Goal: Check status: Check status

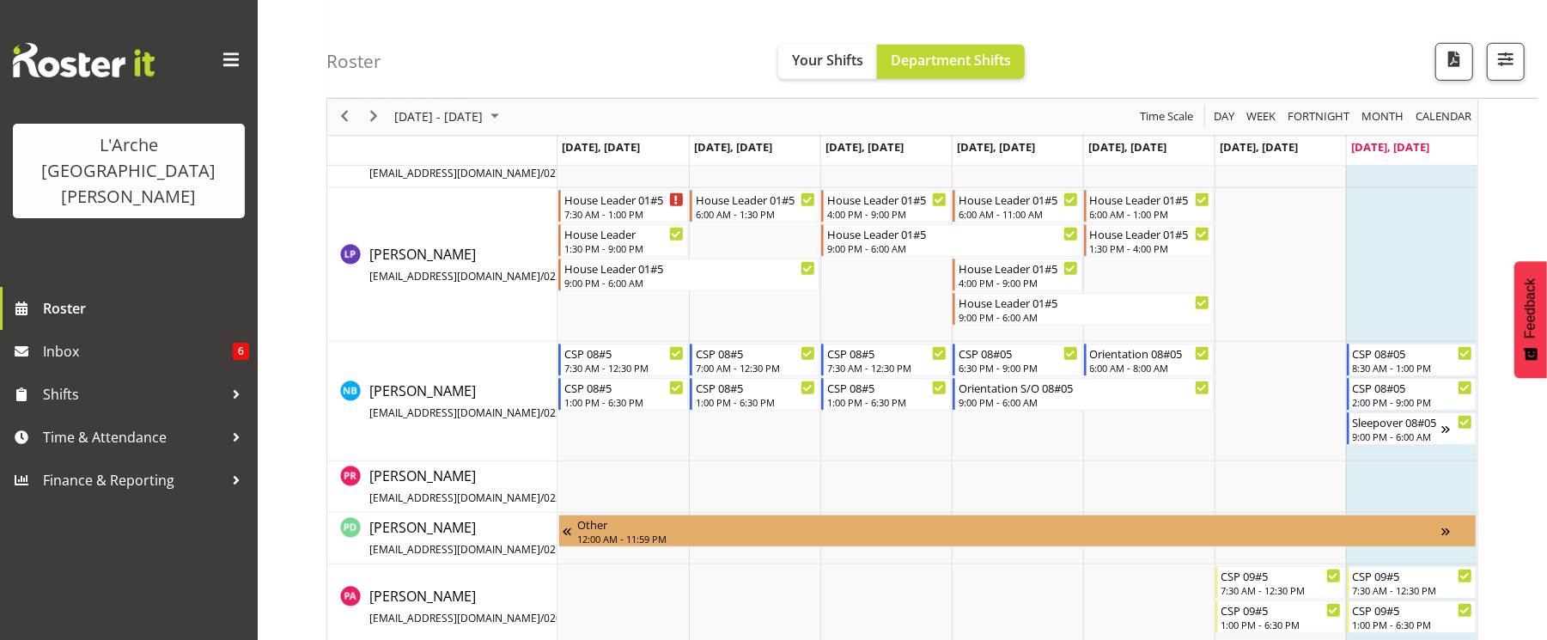
scroll to position [733, 0]
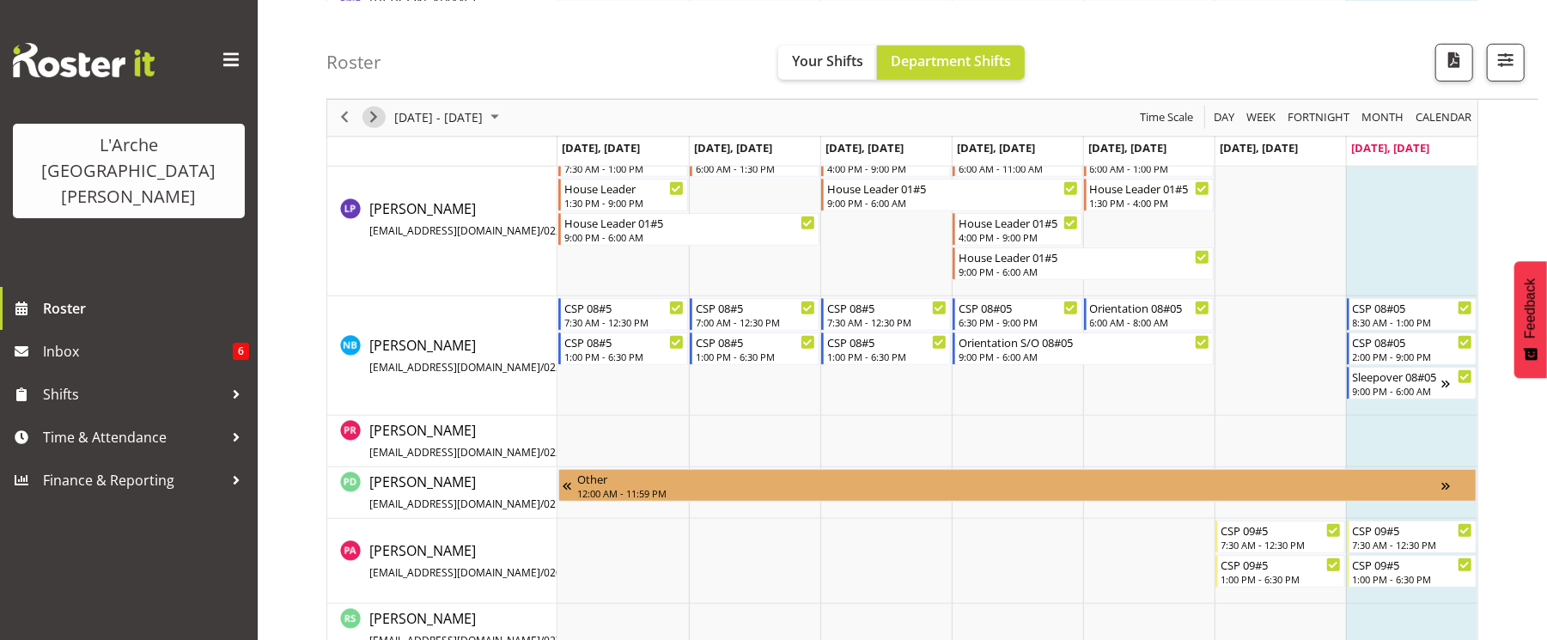
click at [376, 110] on span "Next" at bounding box center [373, 117] width 21 height 21
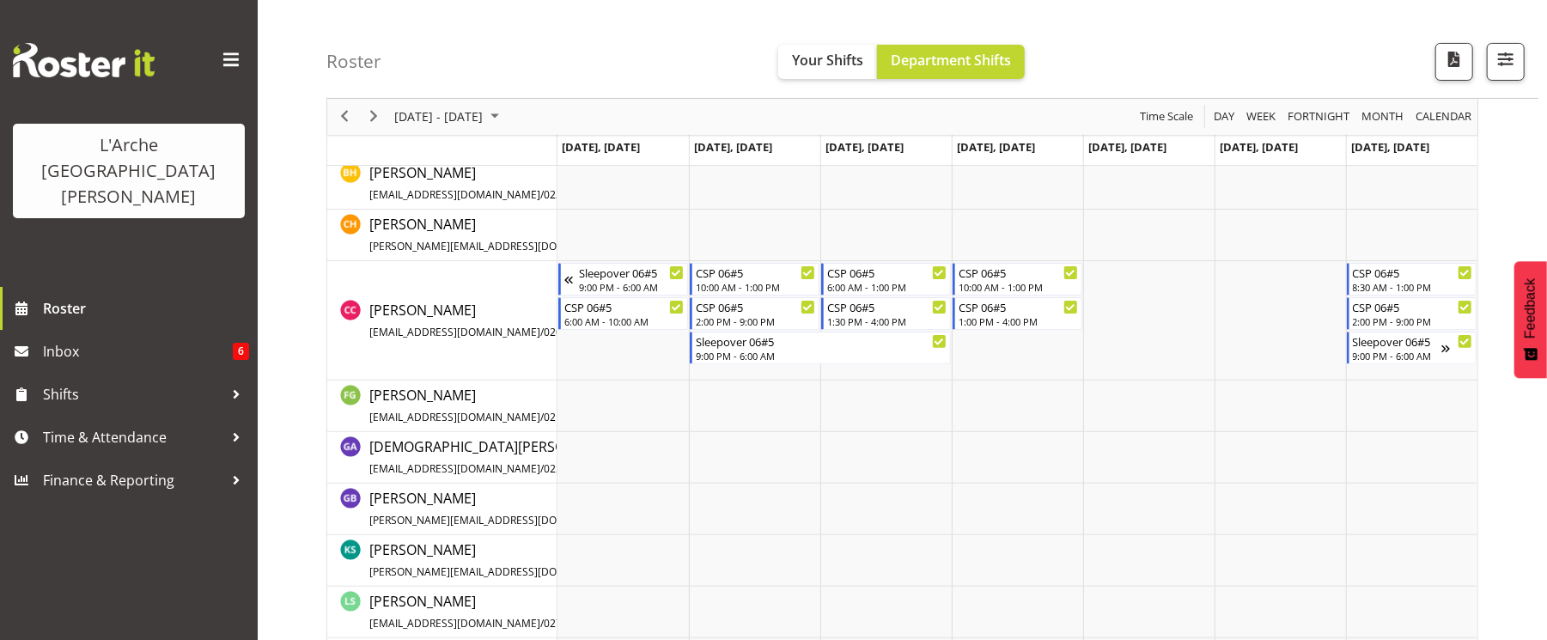
scroll to position [137, 0]
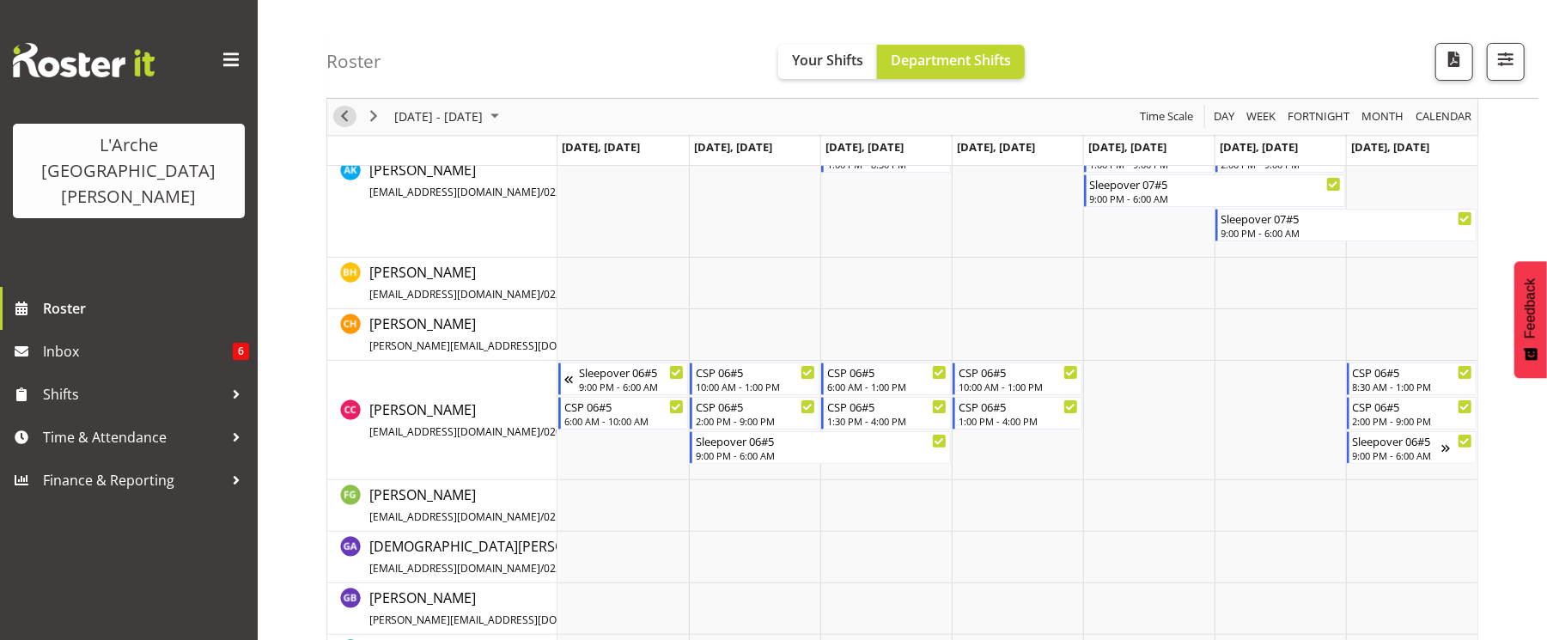
click at [341, 115] on span "Previous" at bounding box center [344, 117] width 21 height 21
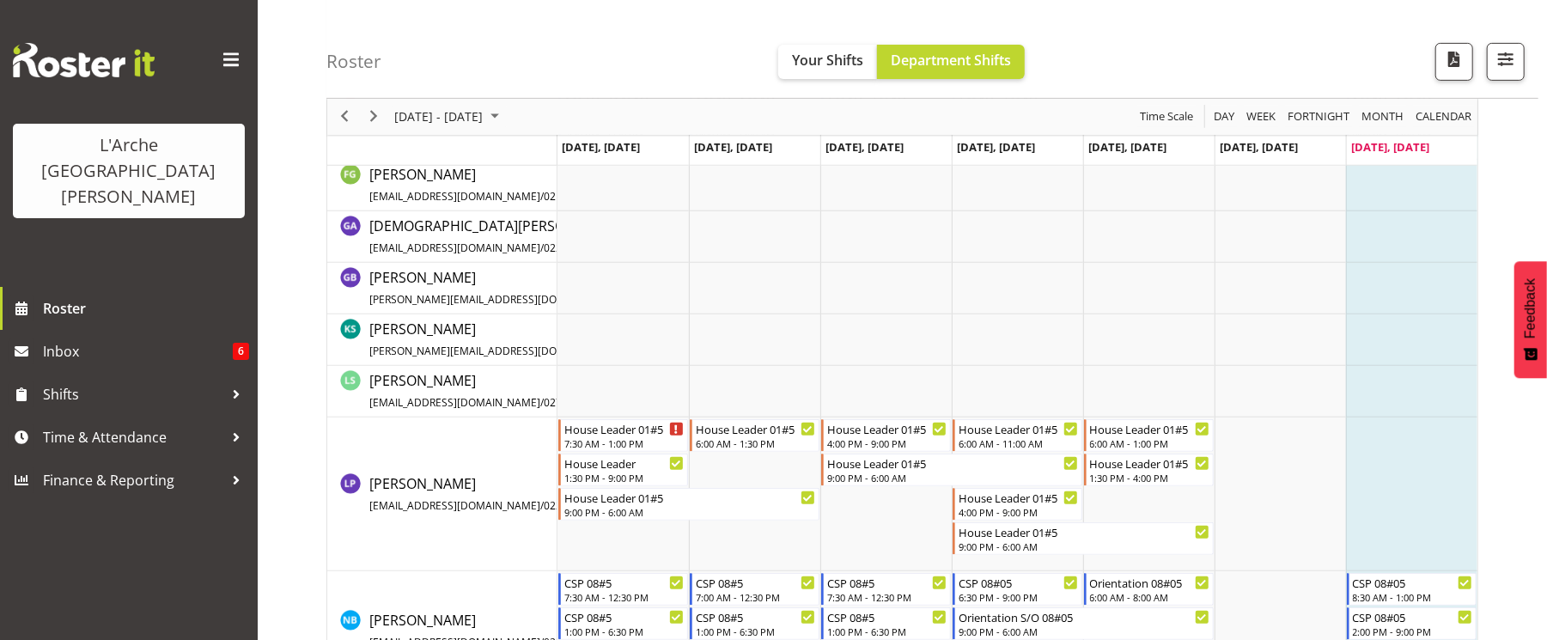
scroll to position [503, 0]
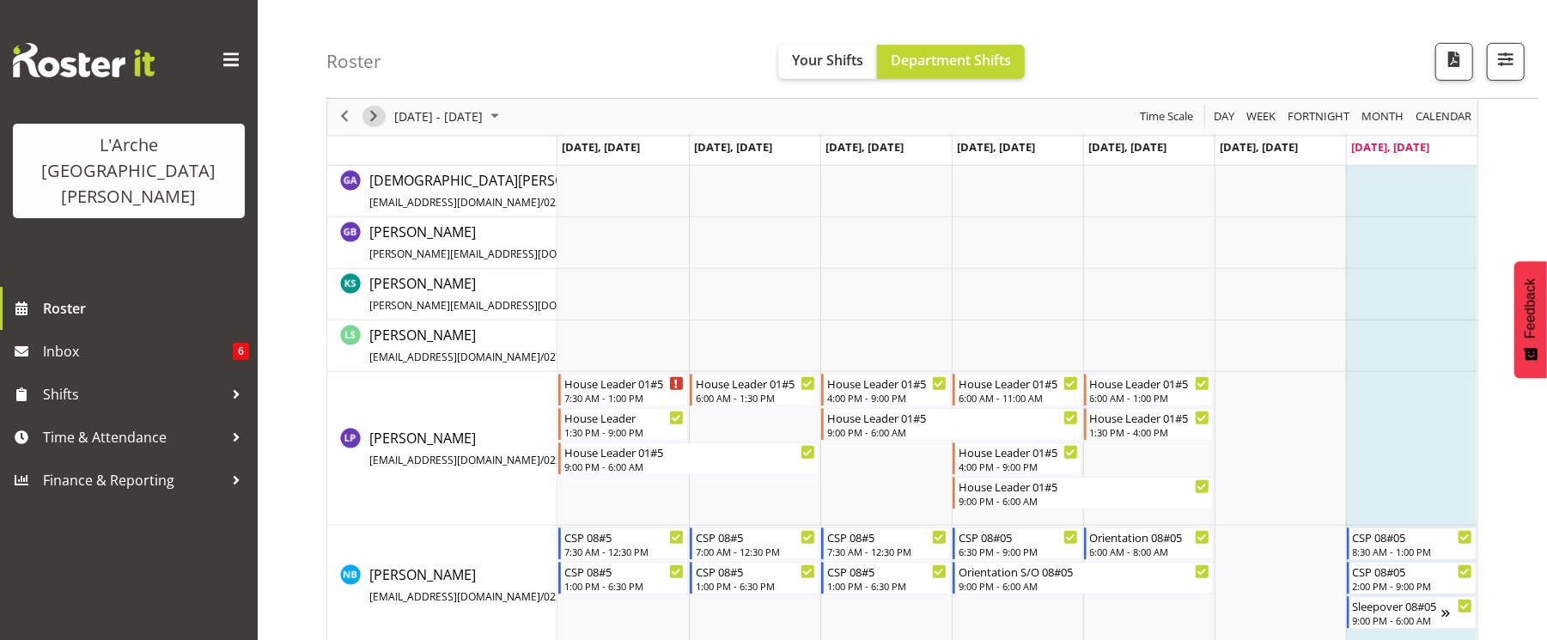
click at [375, 119] on span "Next" at bounding box center [373, 117] width 21 height 21
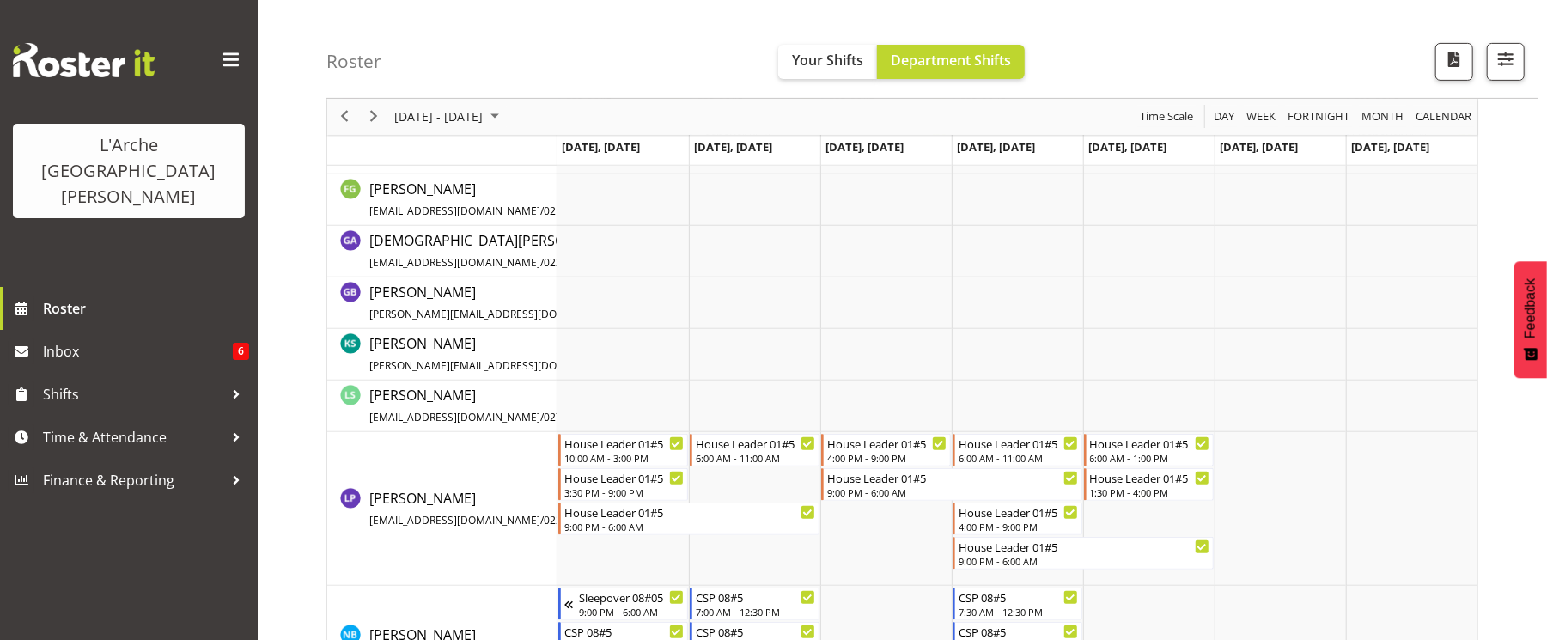
scroll to position [412, 0]
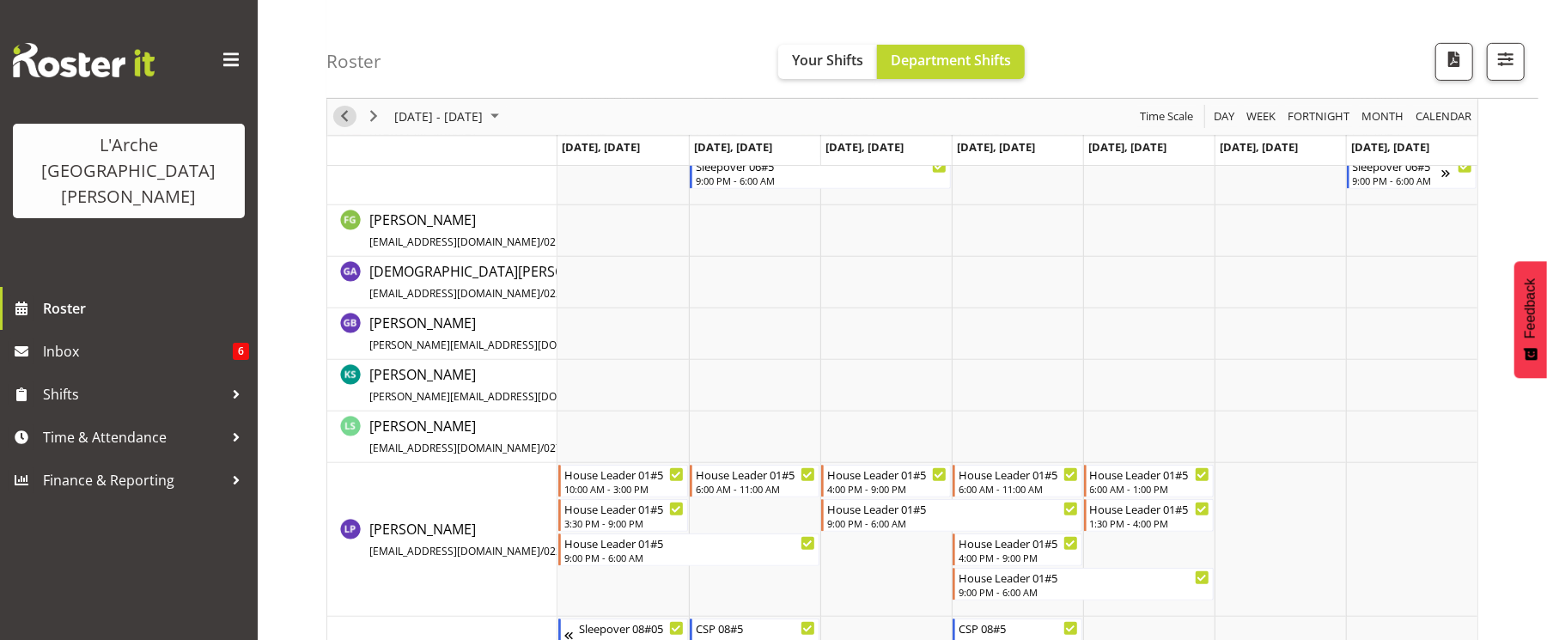
click at [332, 118] on div "previous period" at bounding box center [344, 117] width 29 height 36
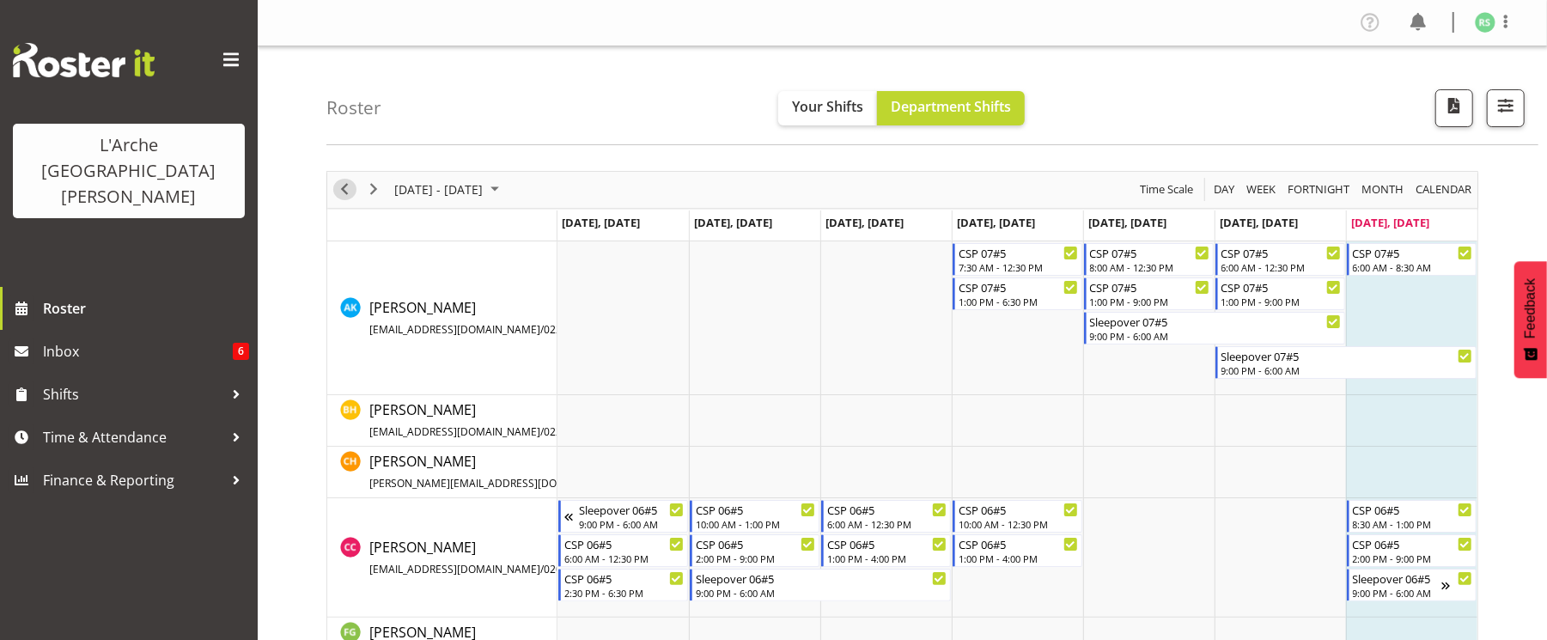
click at [342, 186] on span "Previous" at bounding box center [344, 189] width 21 height 21
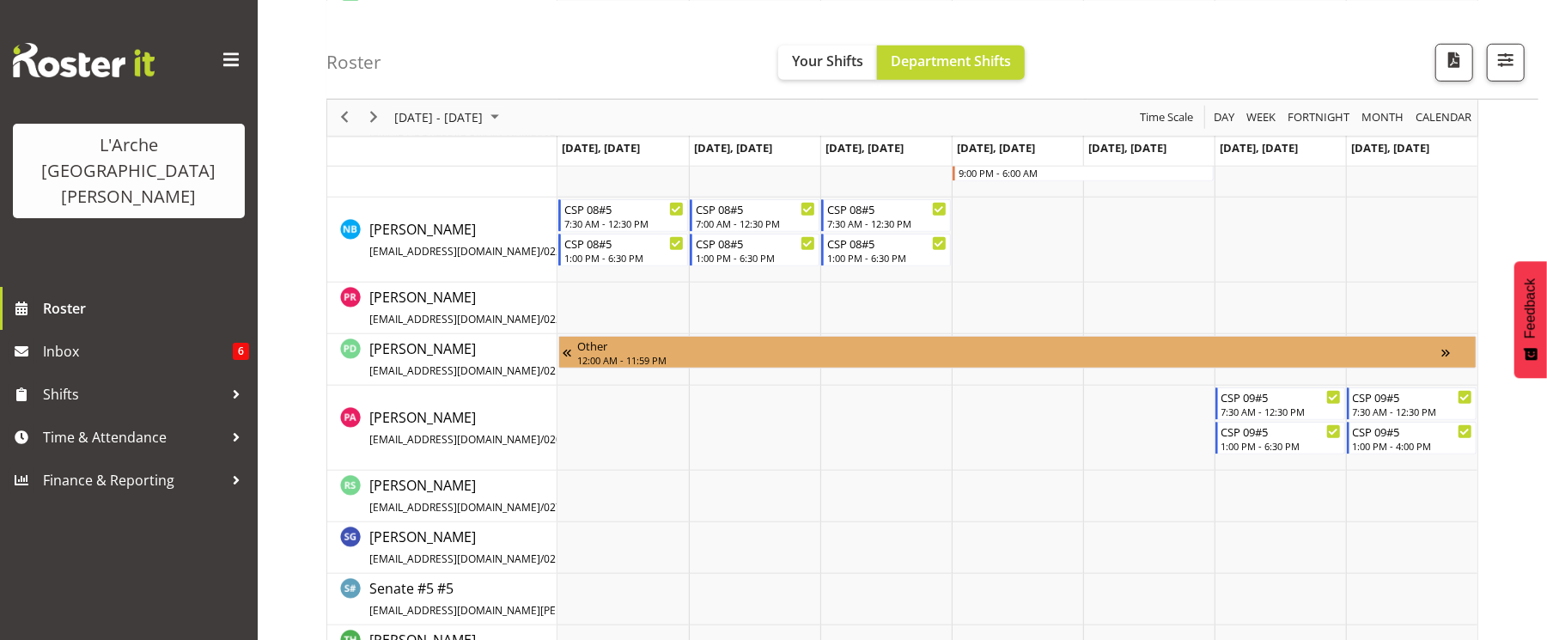
scroll to position [883, 0]
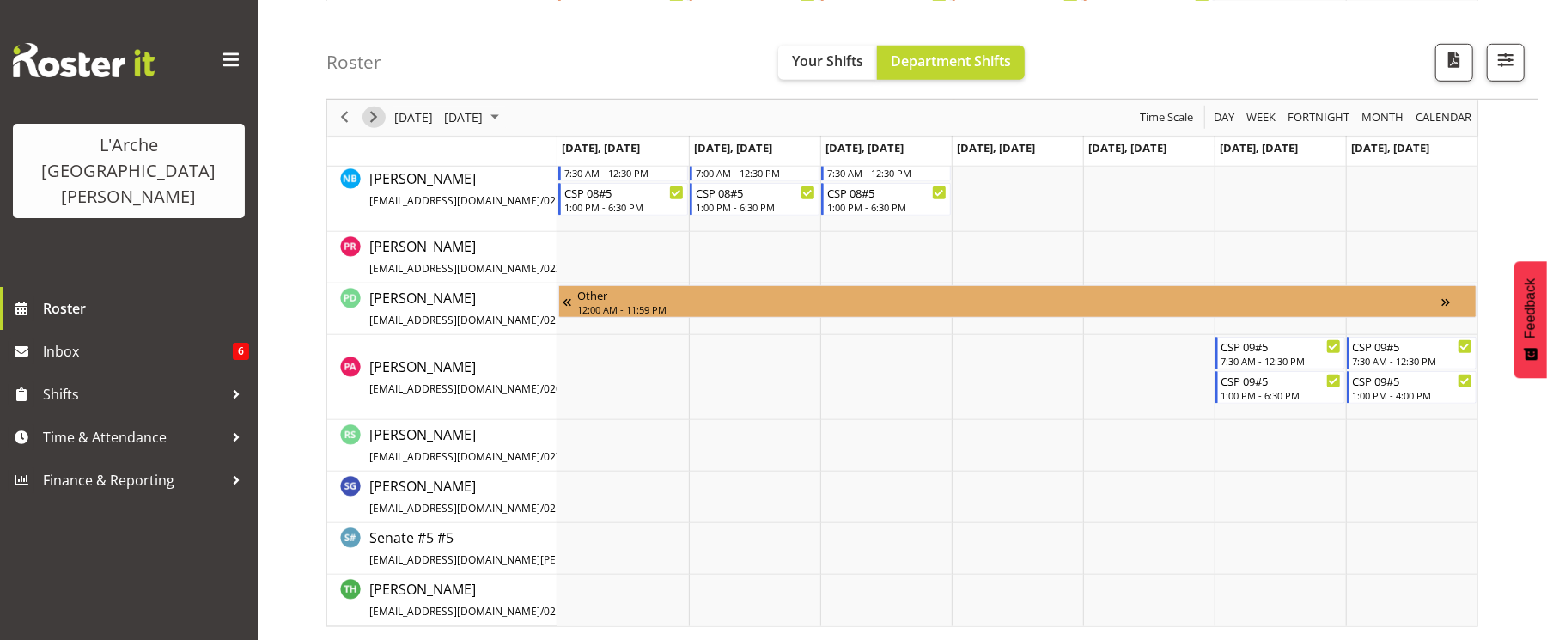
click at [383, 111] on span "Next" at bounding box center [373, 117] width 21 height 21
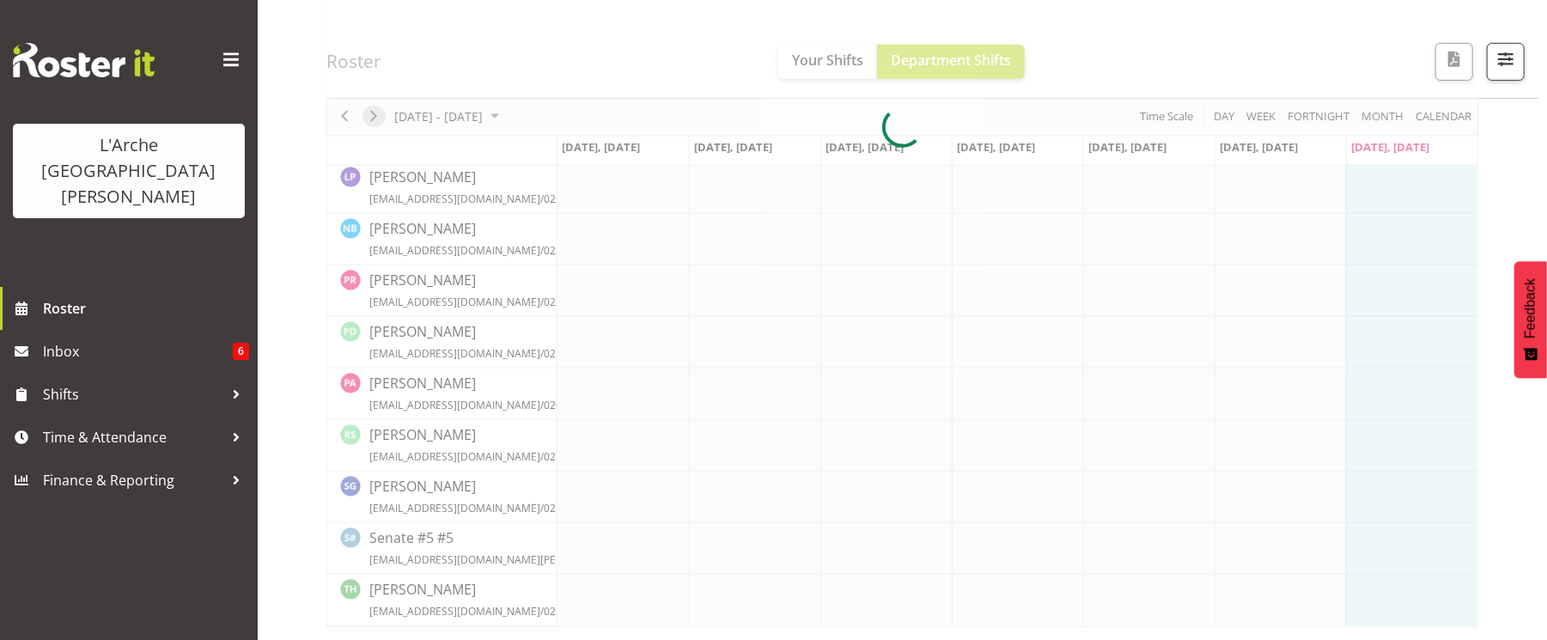
scroll to position [544, 0]
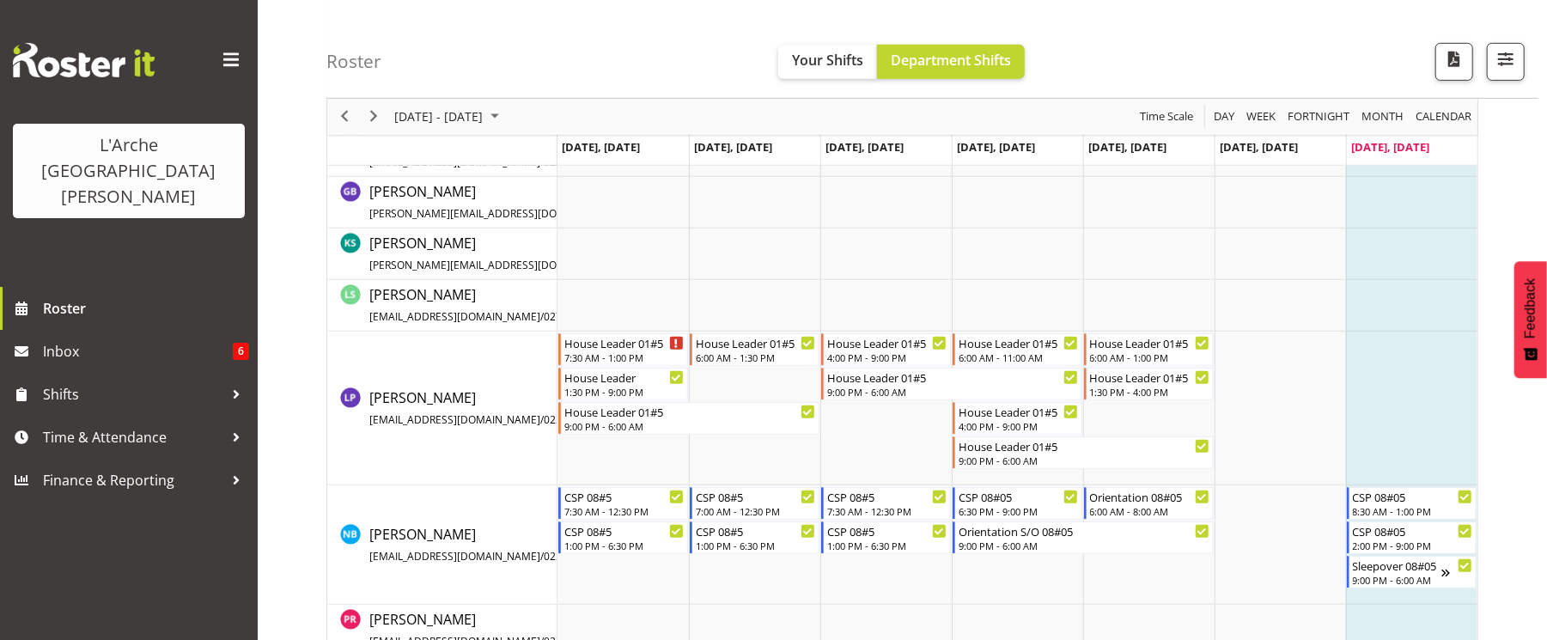
scroll to position [713, 0]
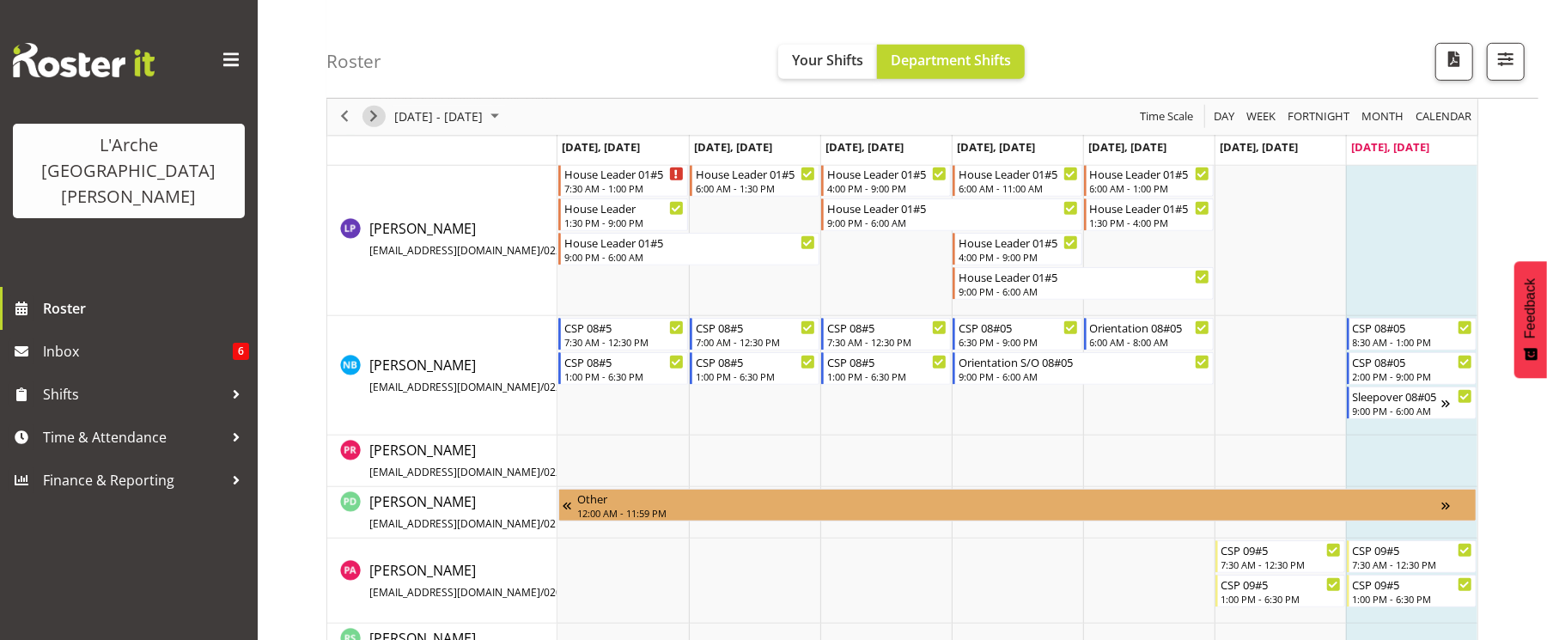
click at [380, 107] on span "Next" at bounding box center [373, 117] width 21 height 21
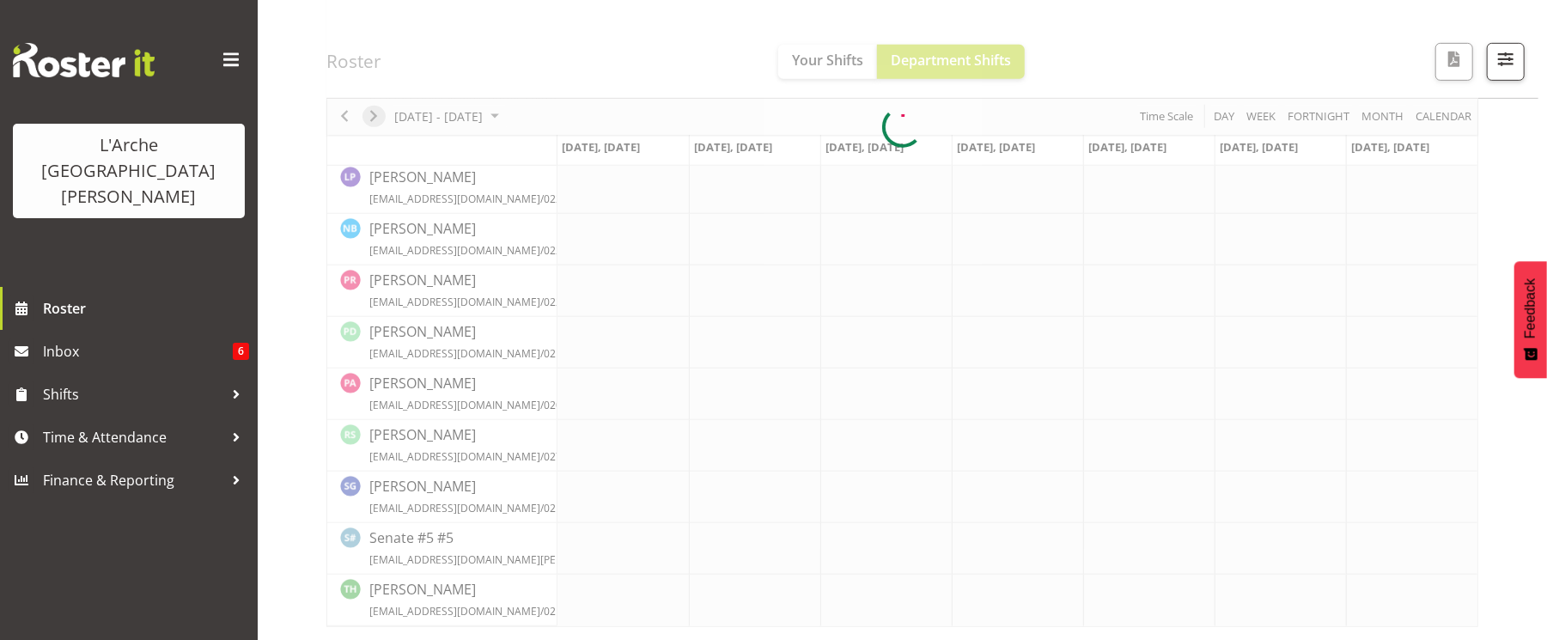
scroll to position [544, 0]
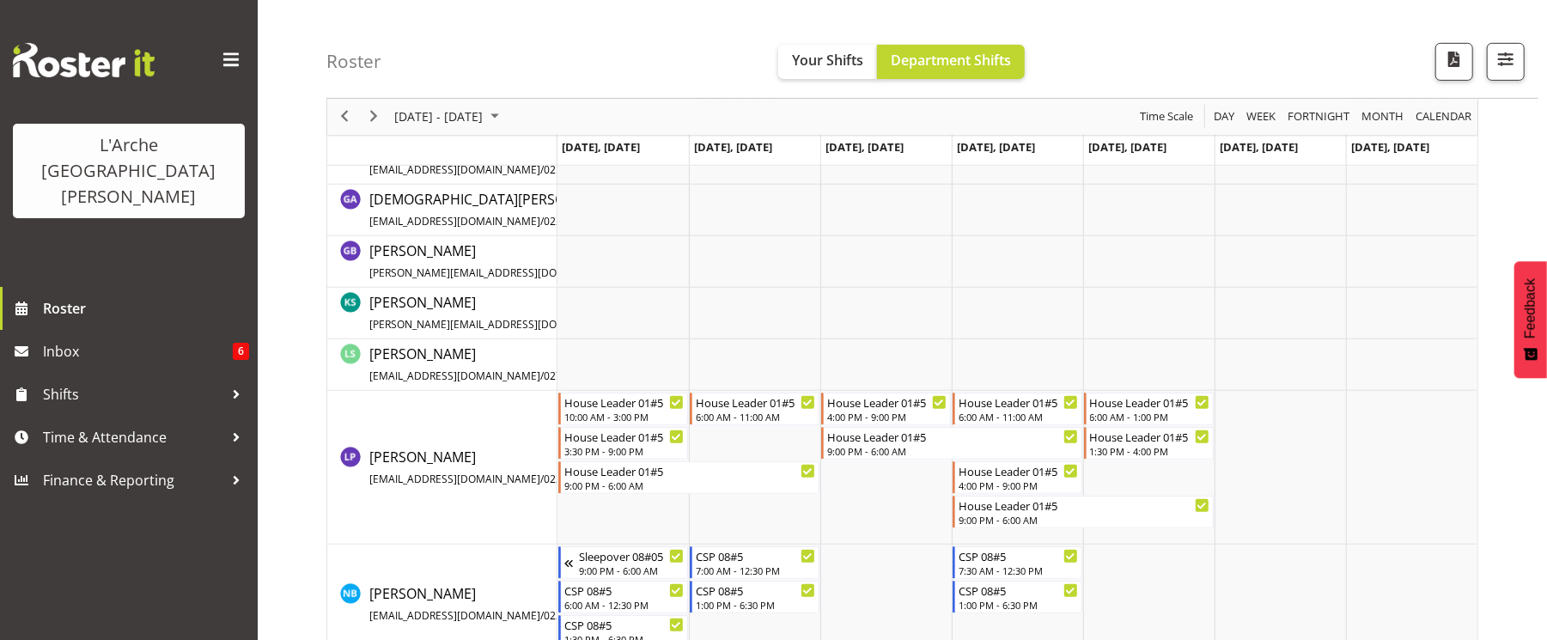
scroll to position [438, 0]
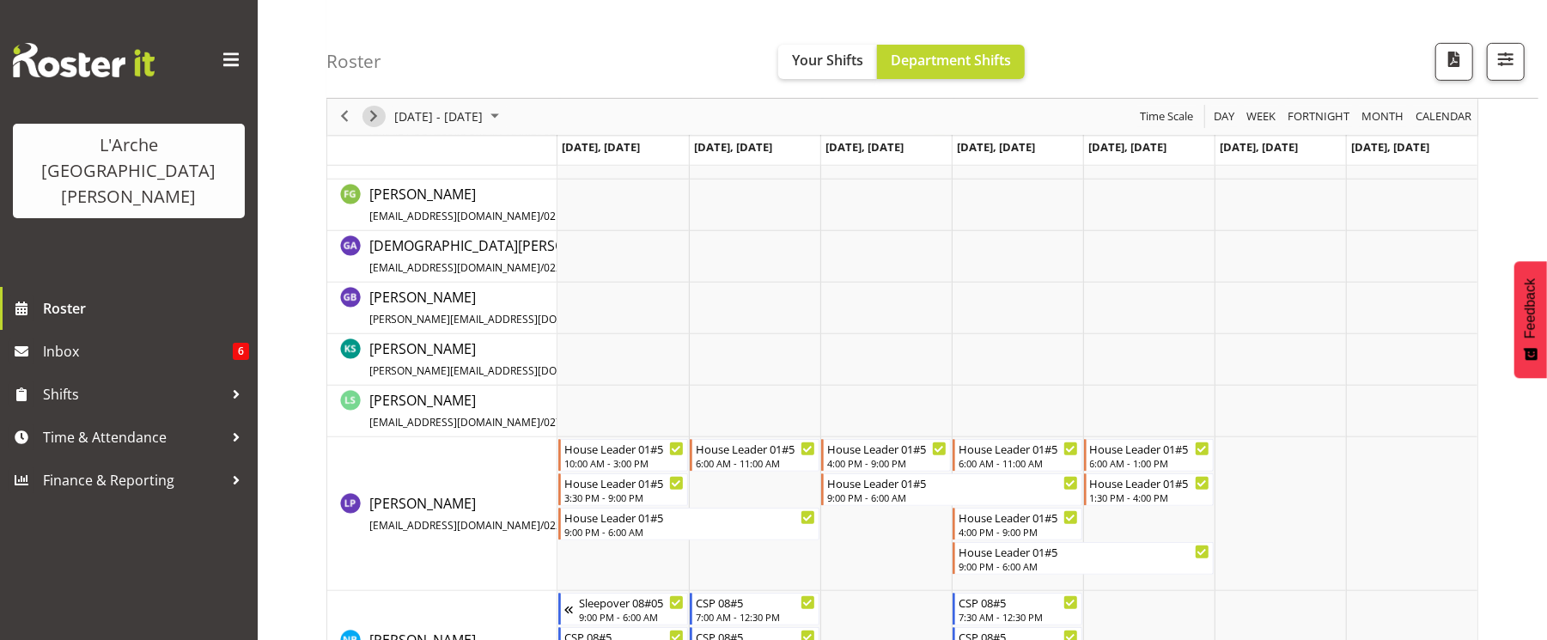
click at [375, 107] on span "Next" at bounding box center [373, 117] width 21 height 21
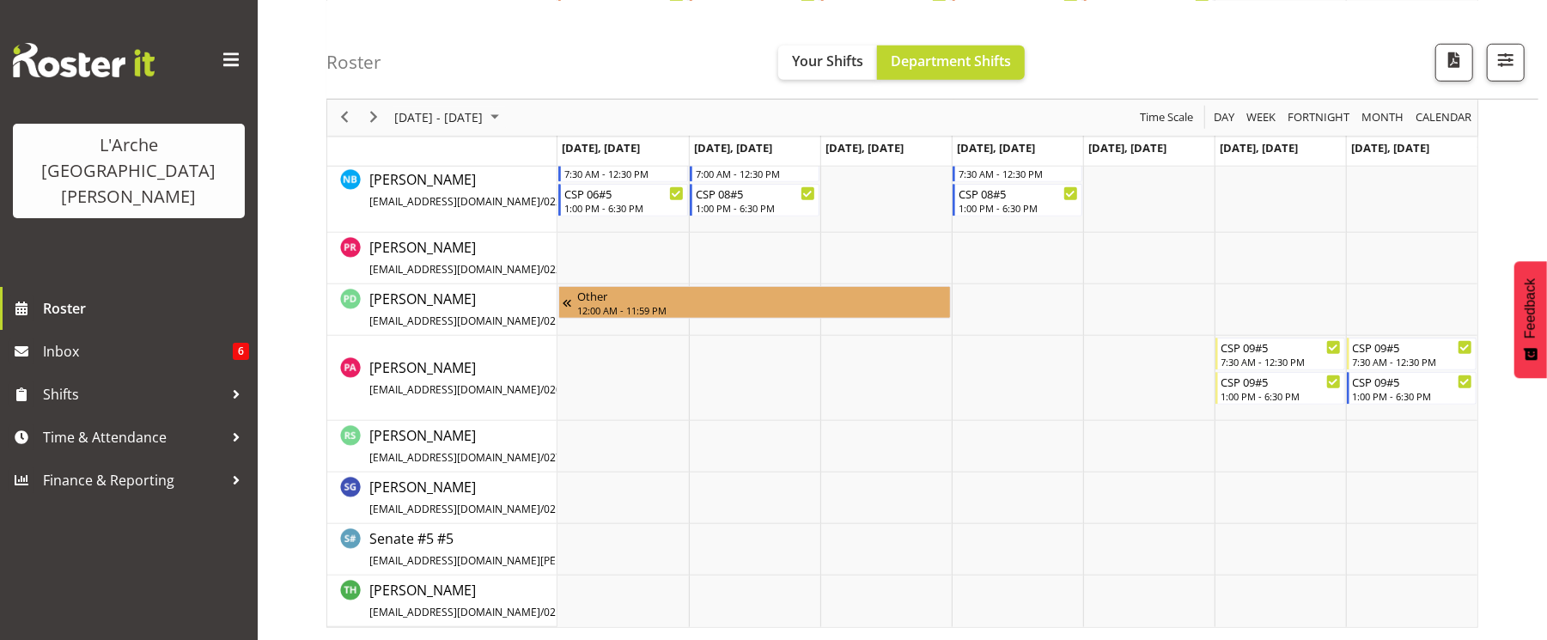
scroll to position [883, 0]
click at [381, 115] on span "Next" at bounding box center [373, 117] width 21 height 21
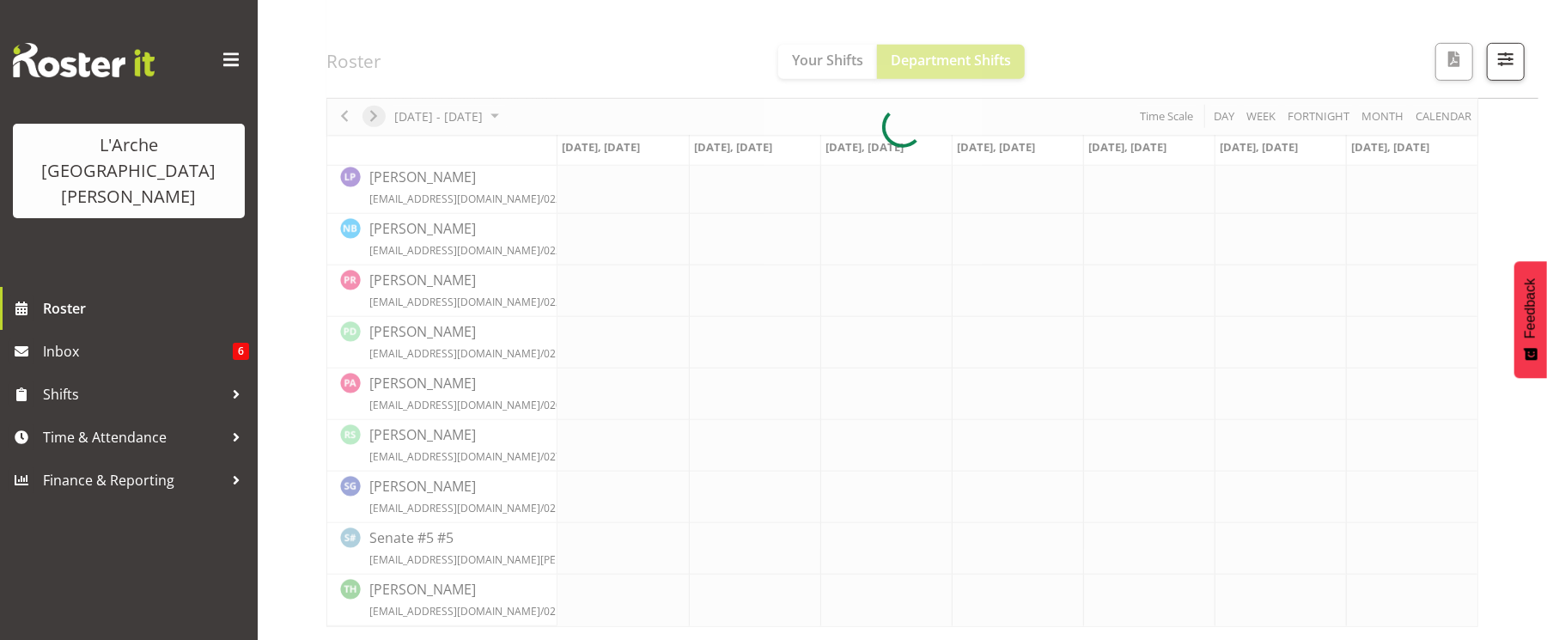
scroll to position [544, 0]
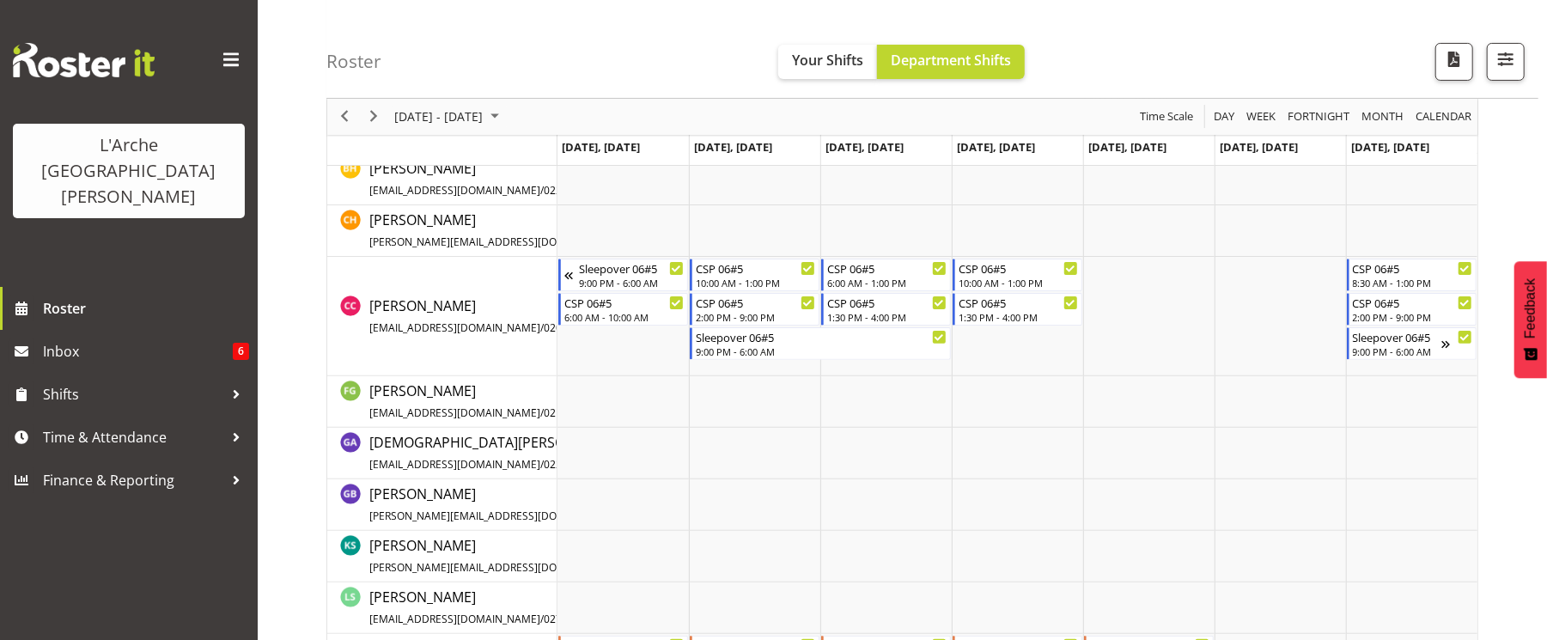
scroll to position [229, 0]
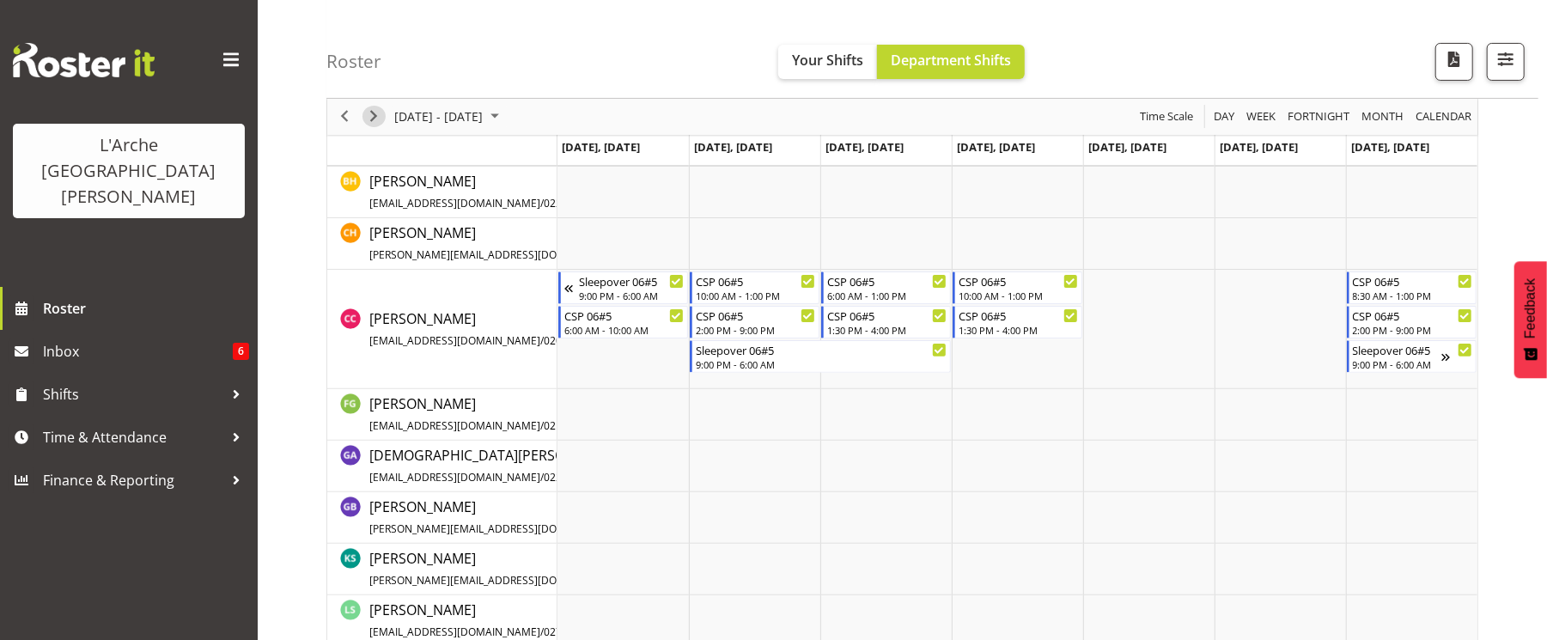
click at [380, 114] on span "Next" at bounding box center [373, 117] width 21 height 21
click at [0, 0] on div "Timeline Week of September 14, 2025" at bounding box center [0, 0] width 0 height 0
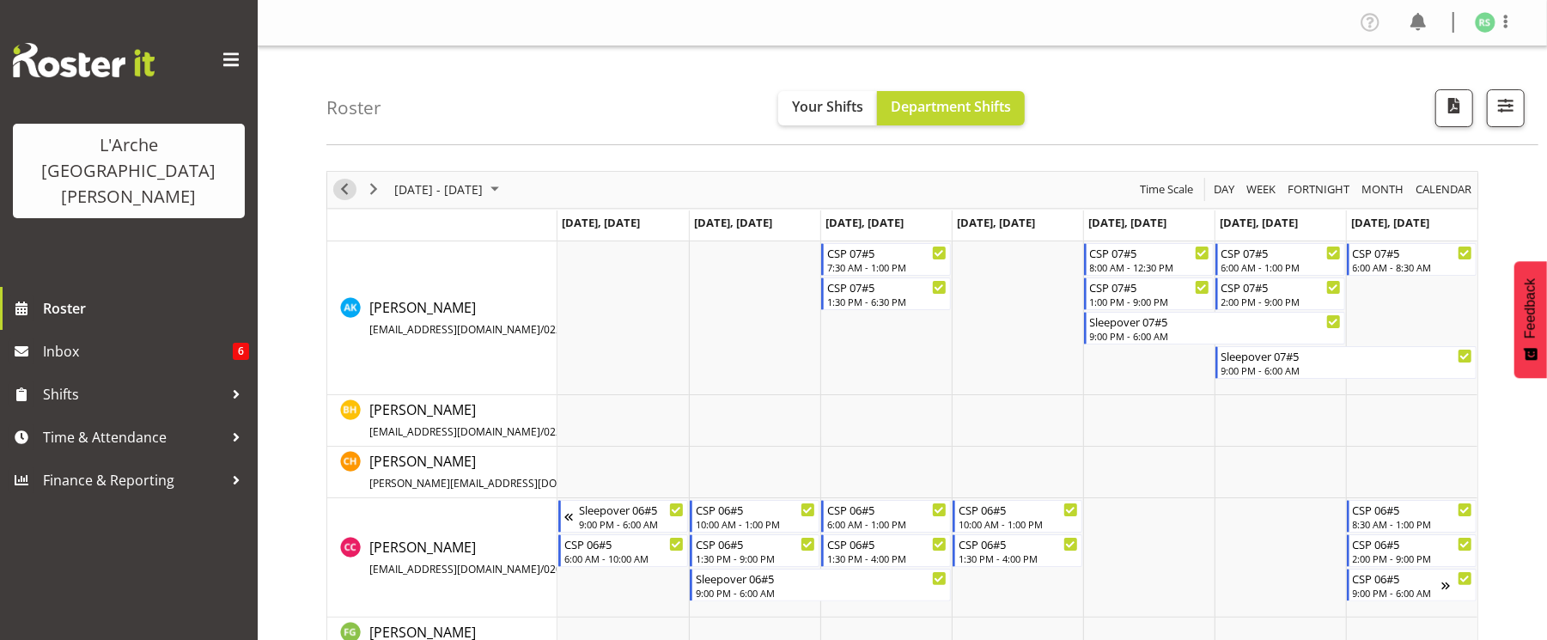
click at [348, 183] on span "Previous" at bounding box center [344, 189] width 21 height 21
click at [341, 196] on span "Previous" at bounding box center [344, 189] width 21 height 21
click at [342, 194] on span "Previous" at bounding box center [344, 189] width 21 height 21
click at [0, 0] on div "Timeline Week of August 31, 2025" at bounding box center [0, 0] width 0 height 0
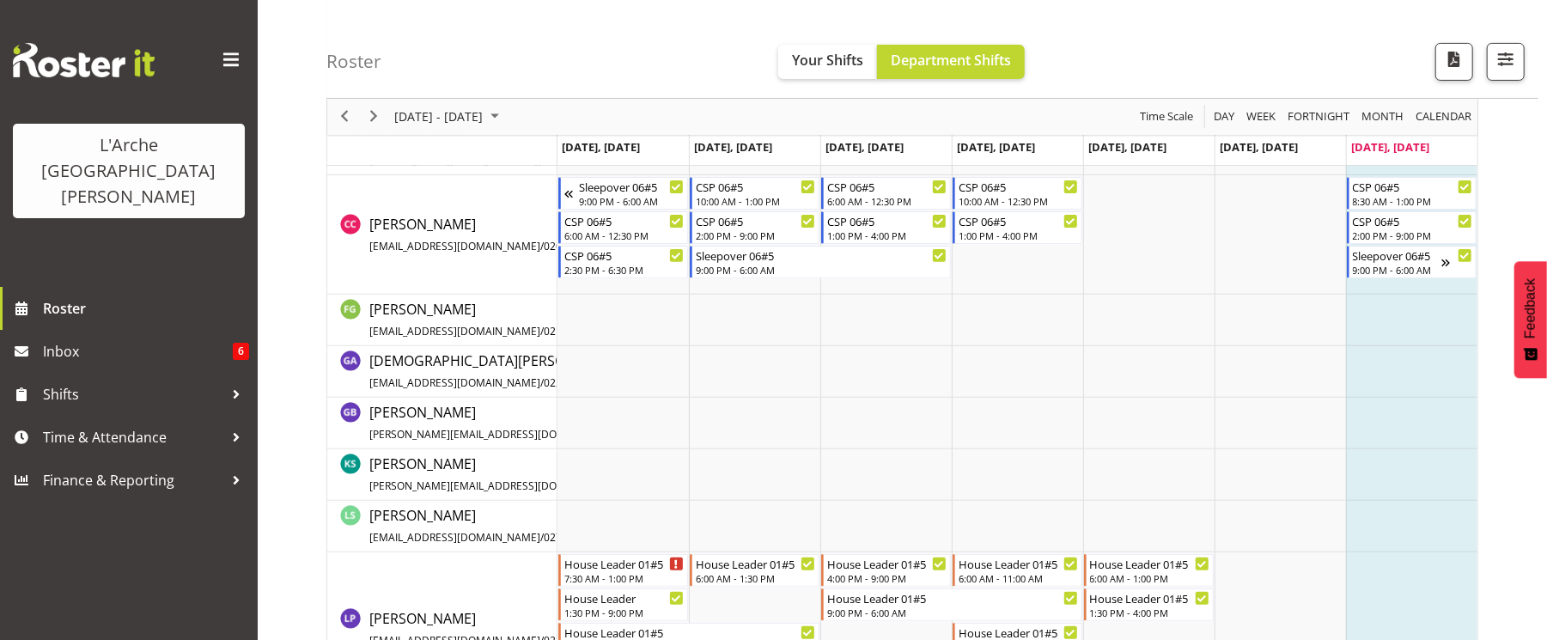
scroll to position [320, 0]
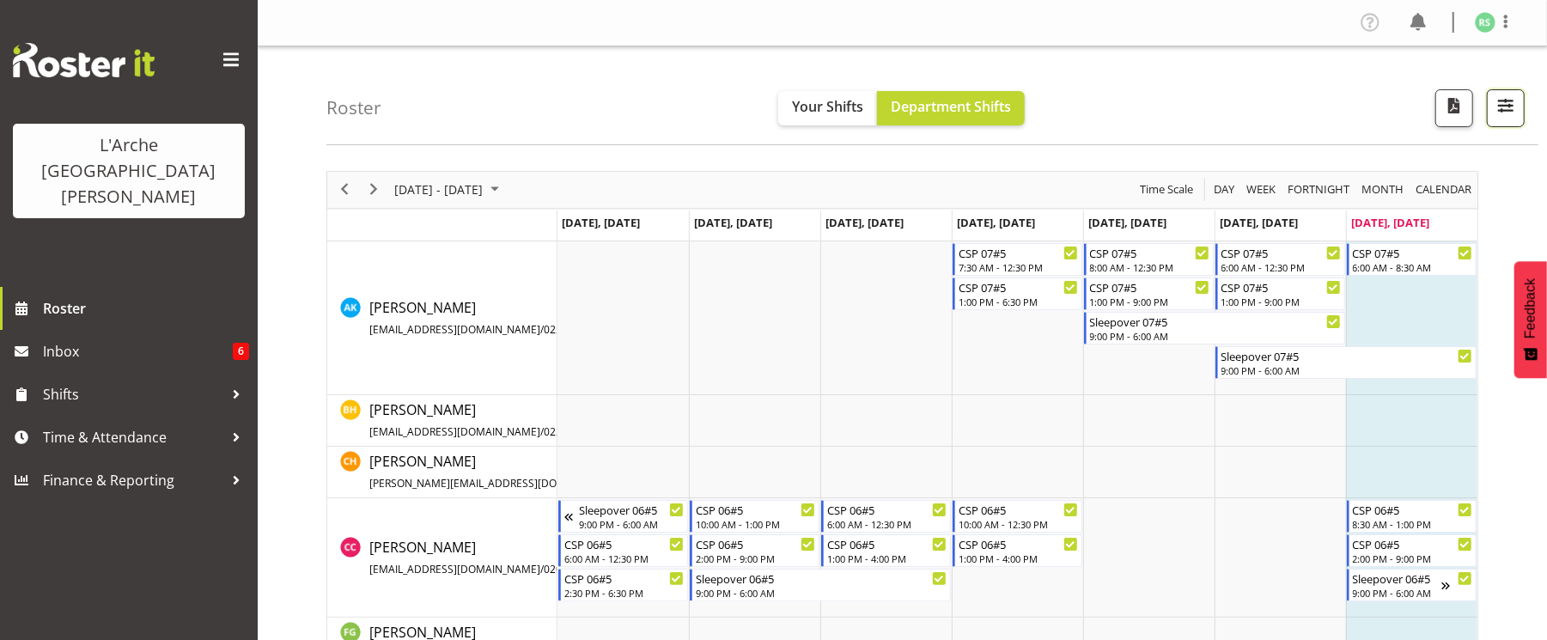
click at [1520, 112] on button "button" at bounding box center [1506, 108] width 38 height 38
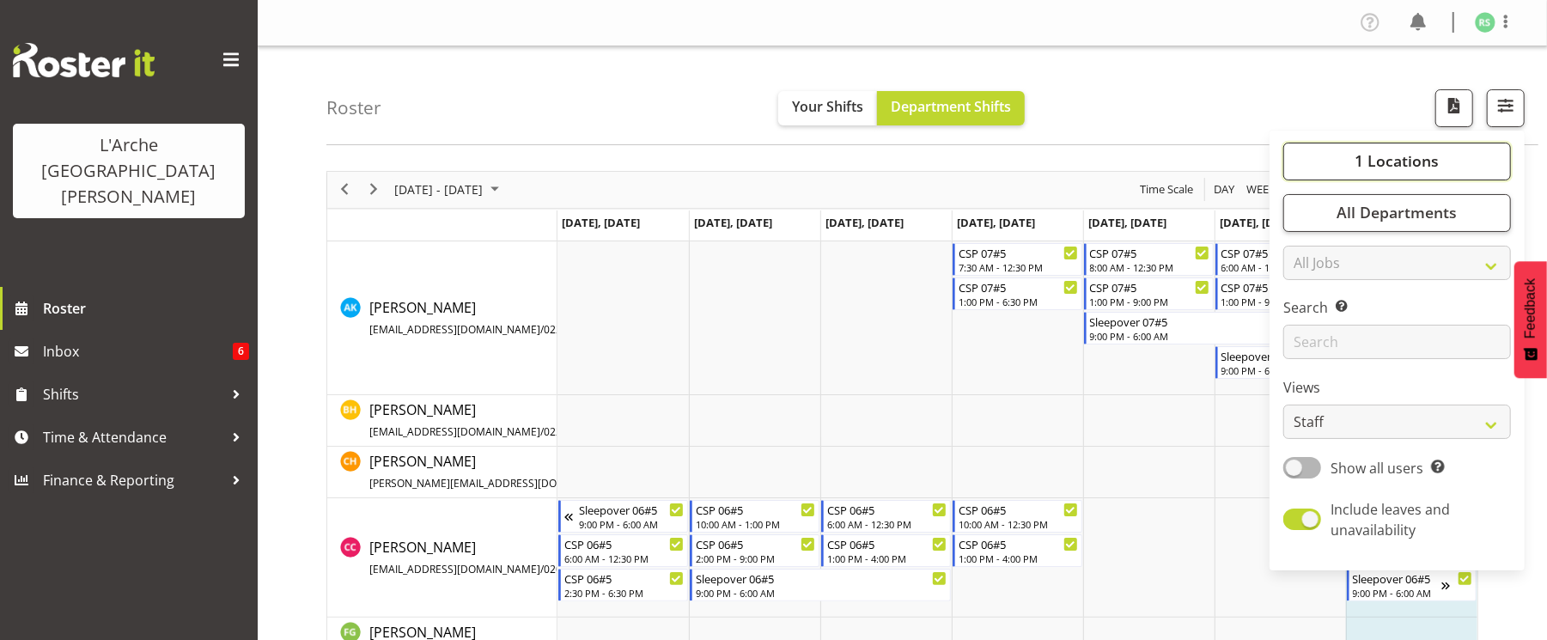
click at [1427, 148] on button "1 Locations" at bounding box center [1398, 162] width 228 height 38
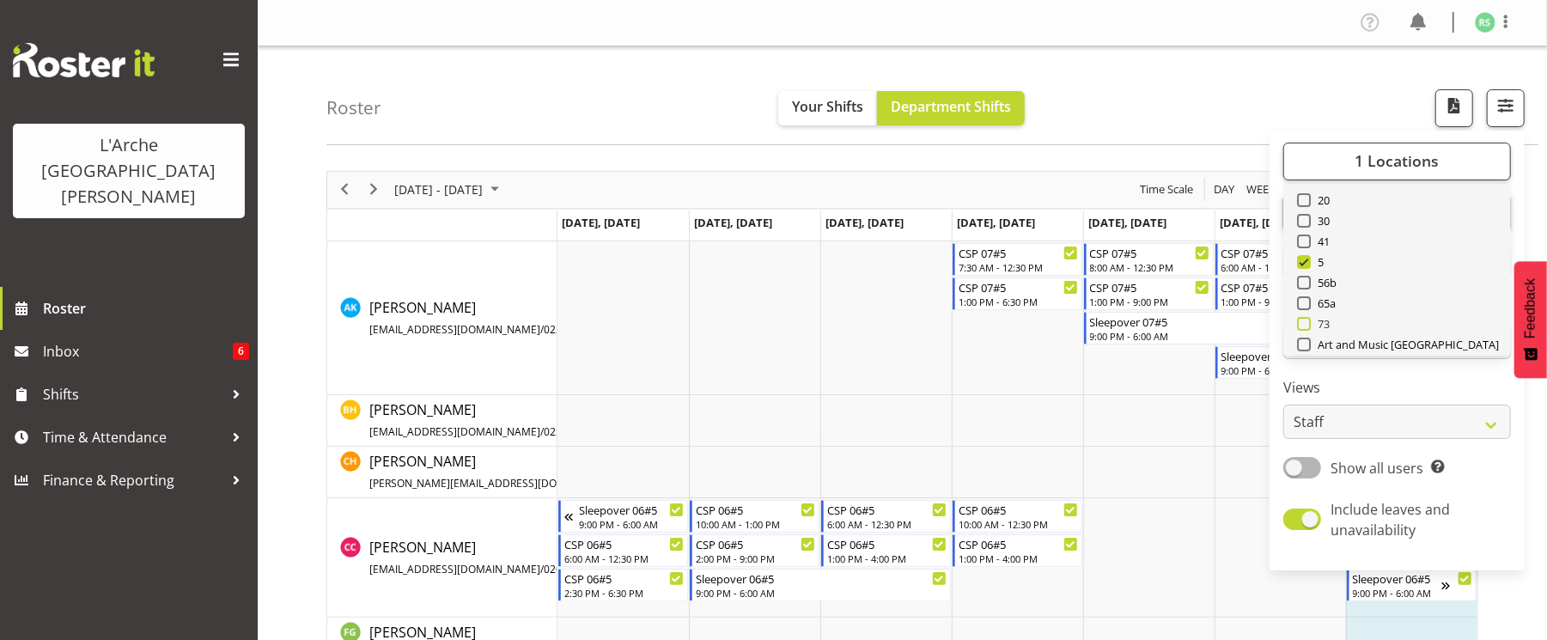
click at [1301, 324] on span at bounding box center [1304, 324] width 14 height 14
click at [1301, 324] on input "73" at bounding box center [1302, 323] width 11 height 11
checkbox input "true"
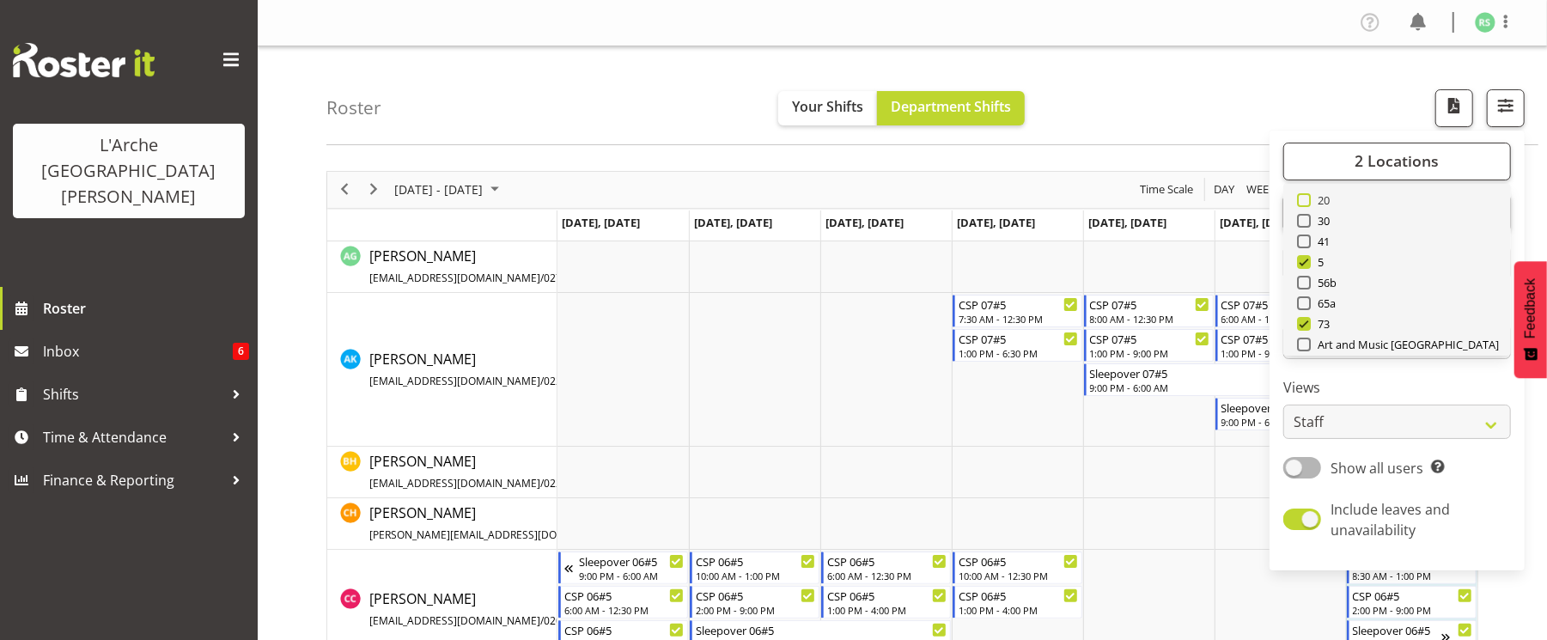
click at [1303, 199] on span at bounding box center [1304, 200] width 14 height 14
click at [1303, 199] on input "20" at bounding box center [1302, 199] width 11 height 11
checkbox input "true"
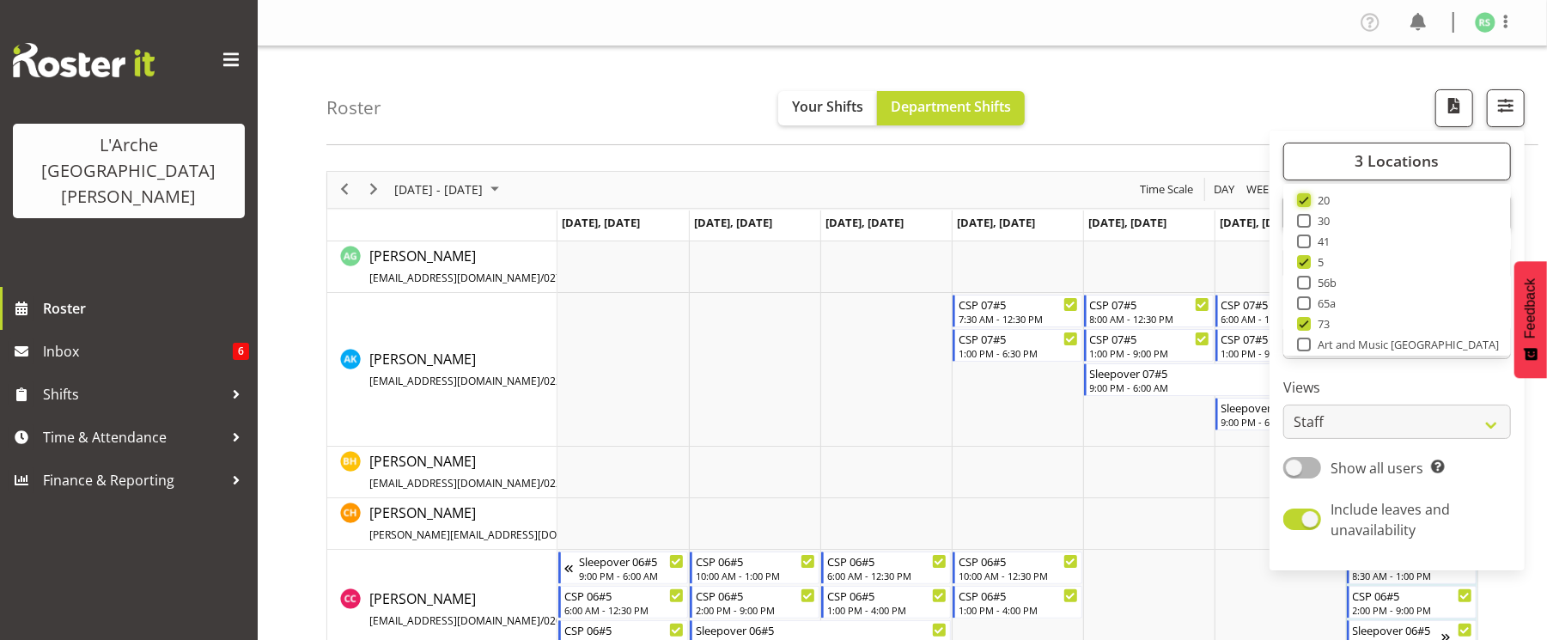
scroll to position [560, 0]
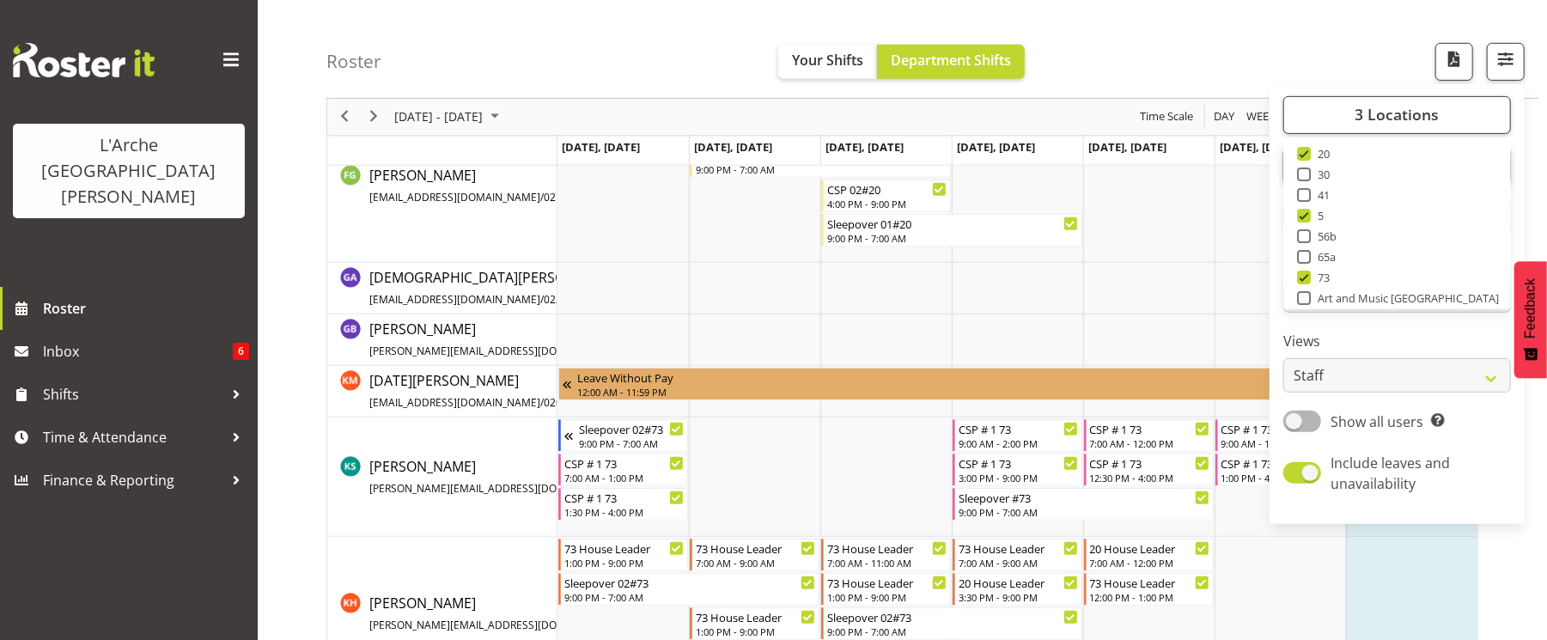
click at [1217, 72] on div "Roster Your Shifts Department Shifts 3 Locations Clear 20 30 41 5 56b 65a 73 Ar…" at bounding box center [932, 49] width 1212 height 99
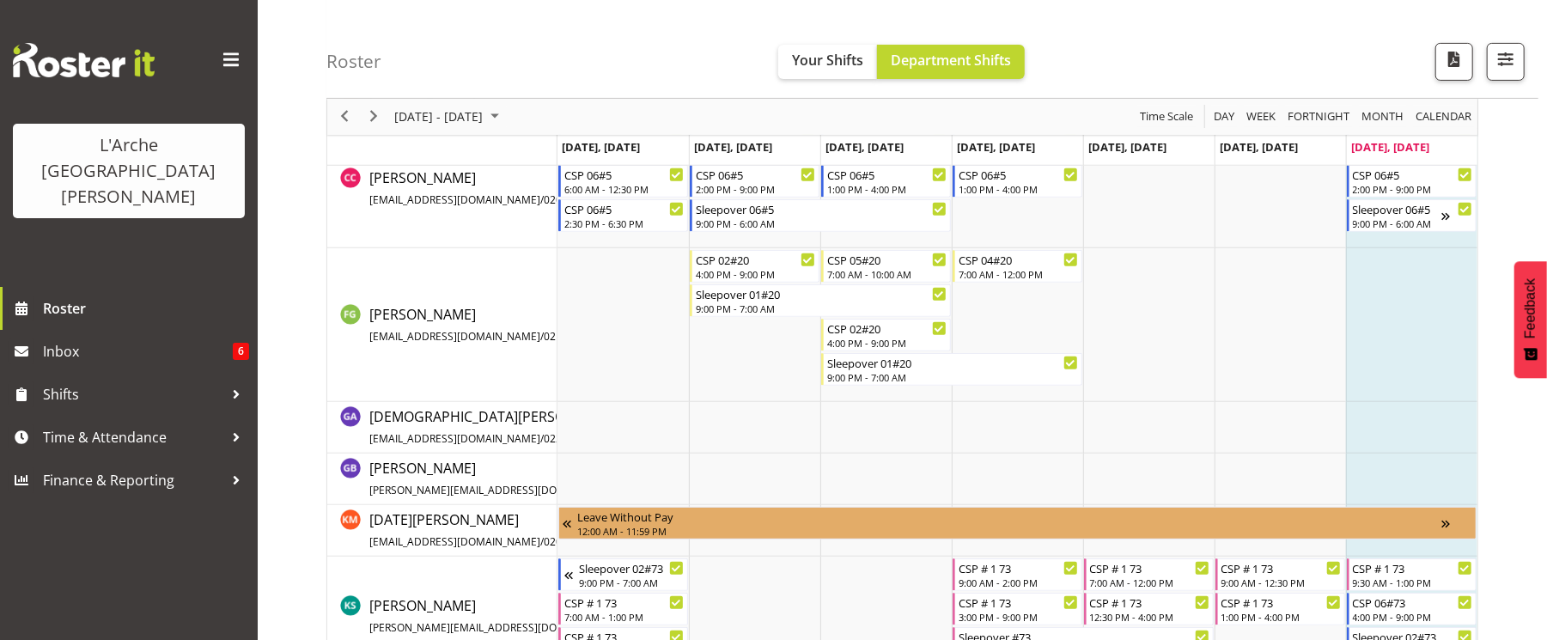
scroll to position [423, 0]
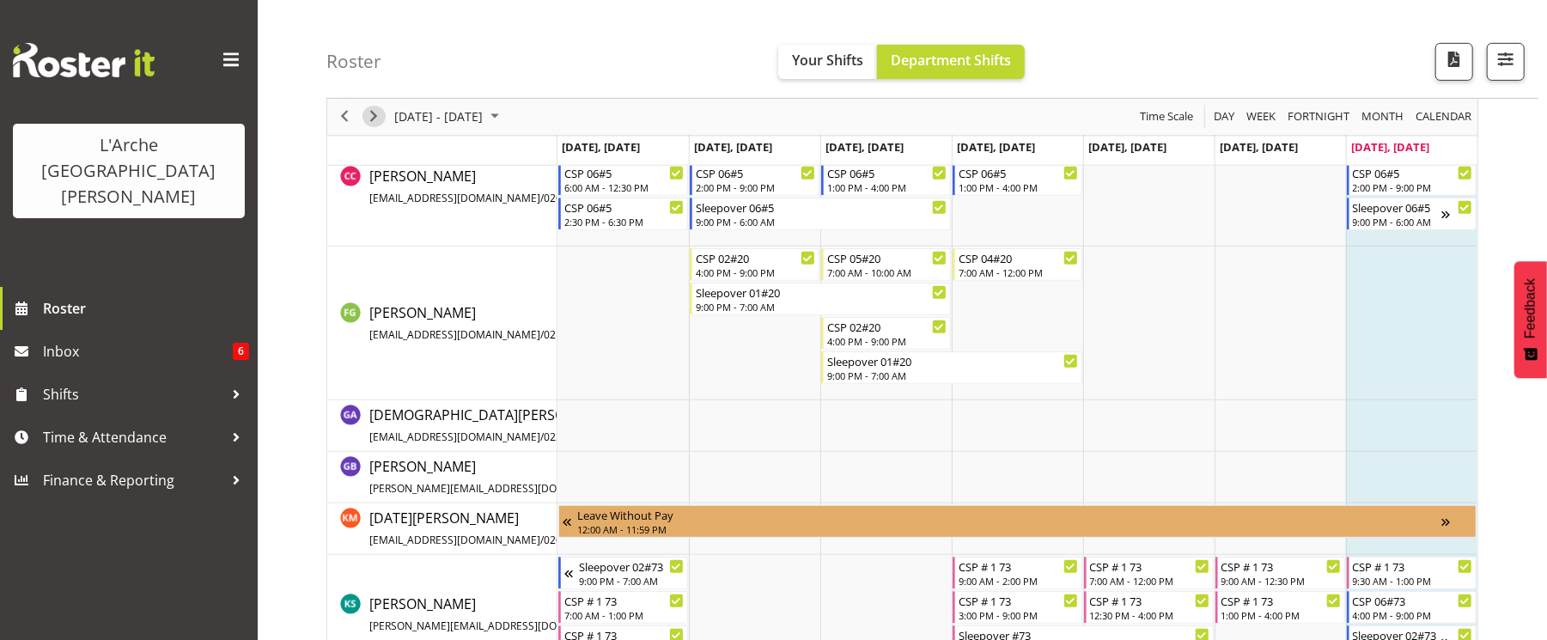
click at [369, 124] on span "Next" at bounding box center [373, 117] width 21 height 21
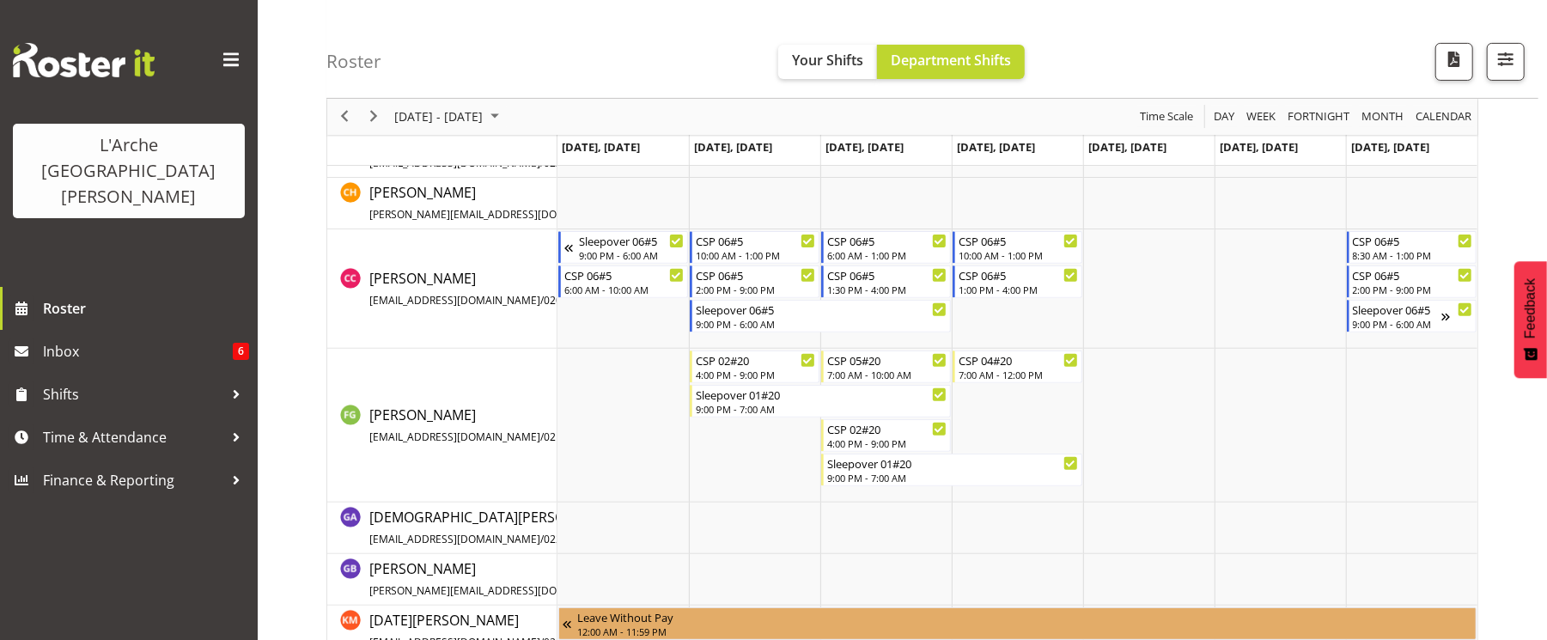
scroll to position [366, 0]
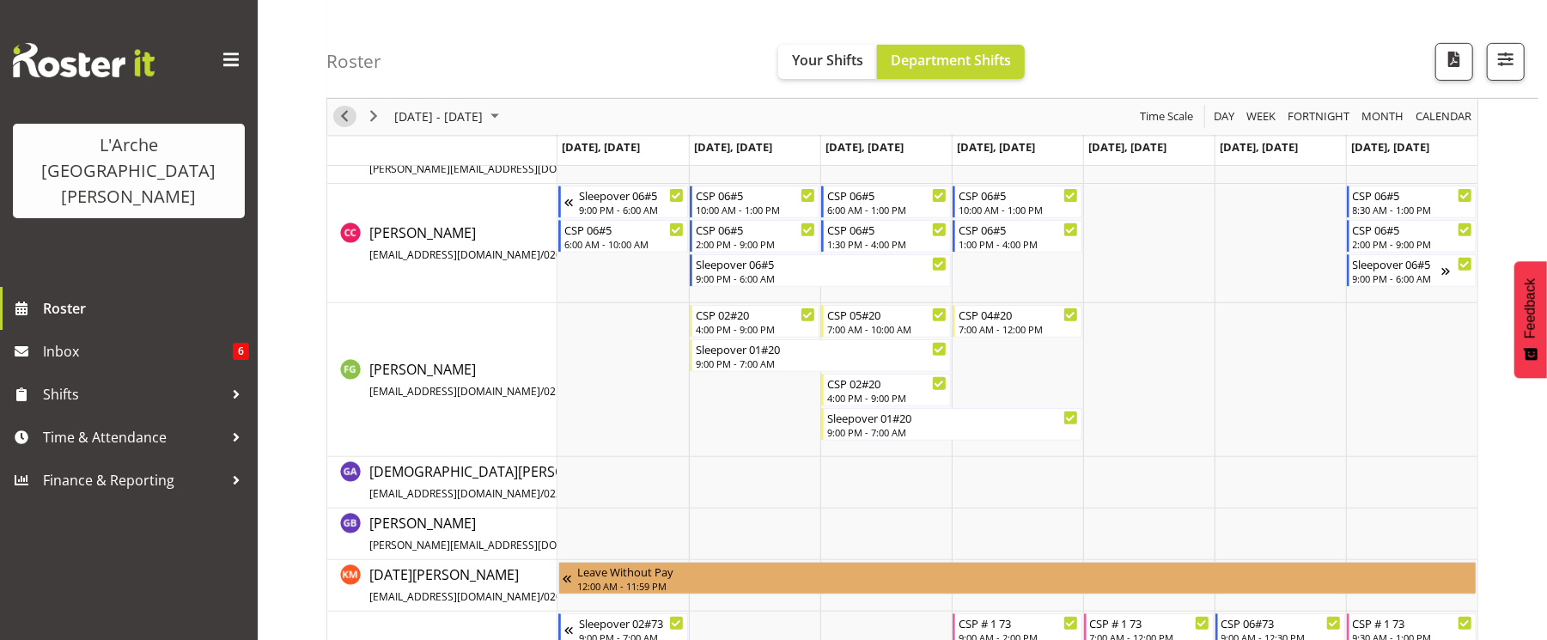
click at [344, 124] on span "Previous" at bounding box center [344, 117] width 21 height 21
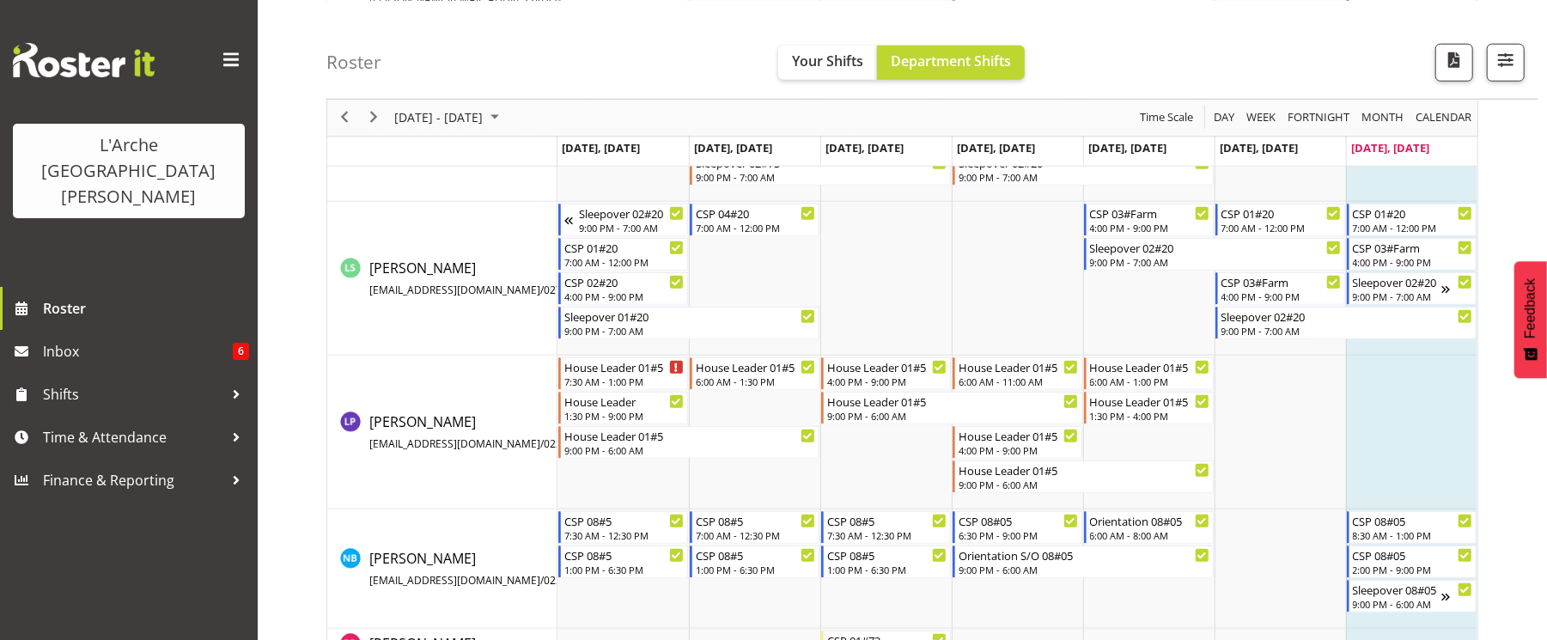
scroll to position [1053, 0]
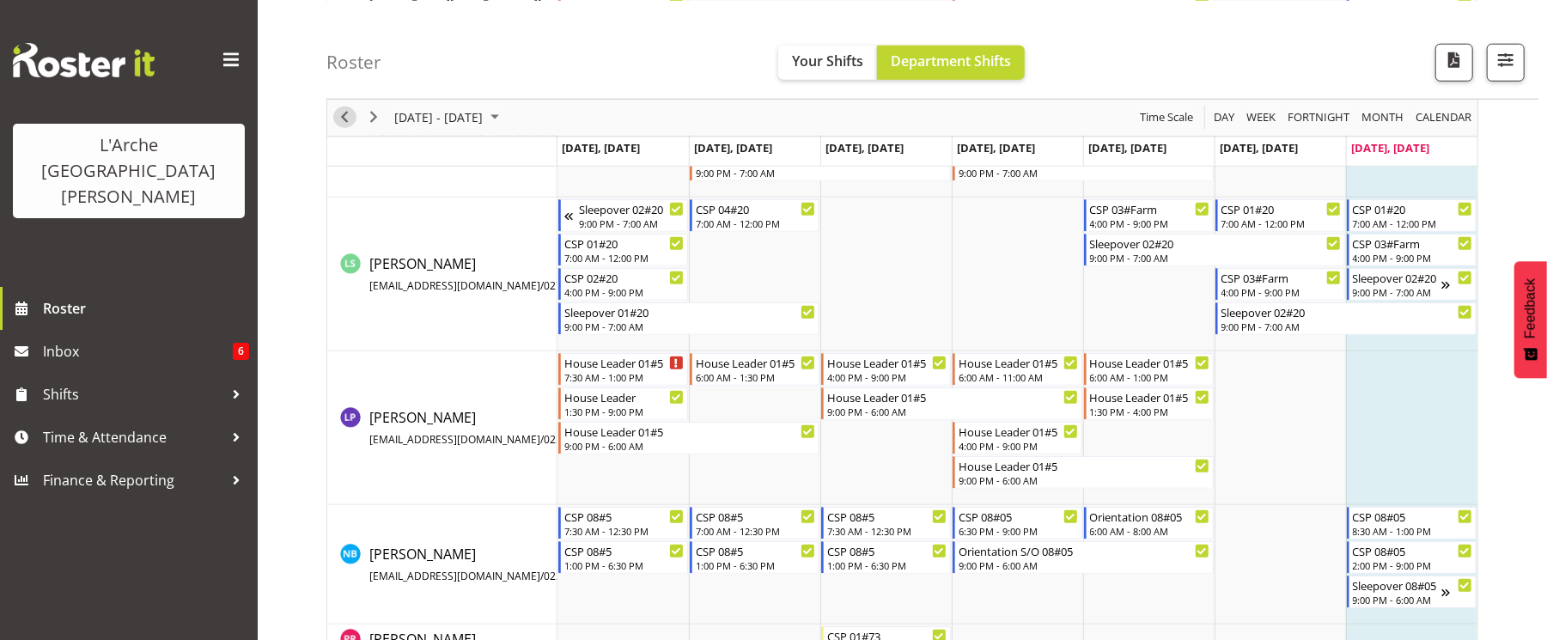
click at [338, 127] on div "previous period" at bounding box center [344, 117] width 29 height 36
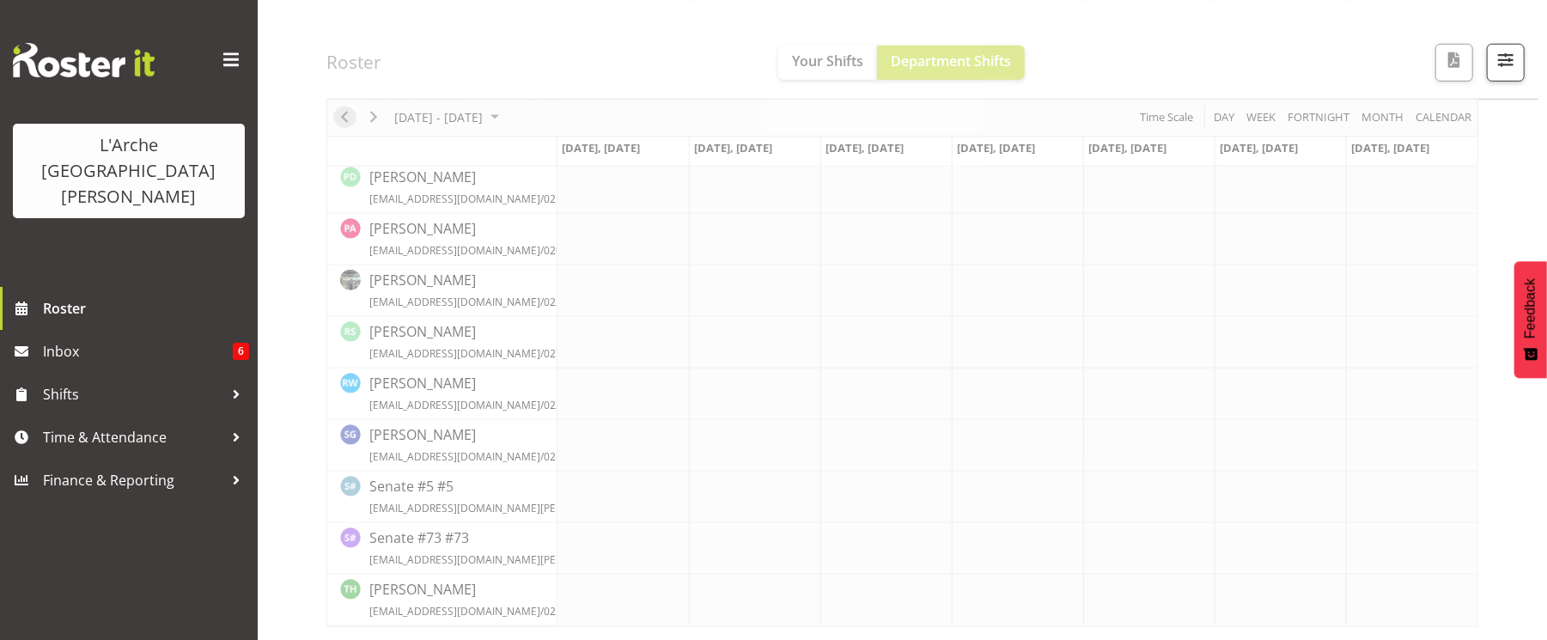
scroll to position [853, 0]
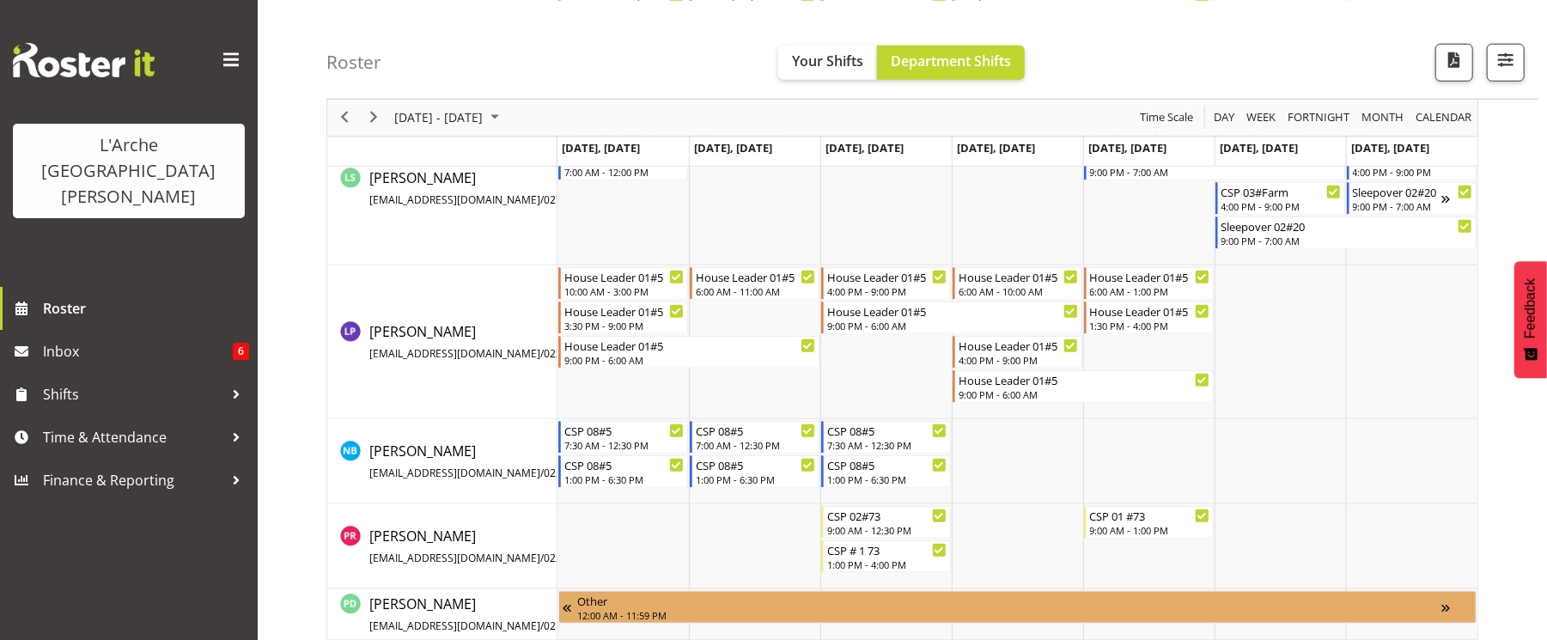
scroll to position [1191, 0]
